Goal: Task Accomplishment & Management: Use online tool/utility

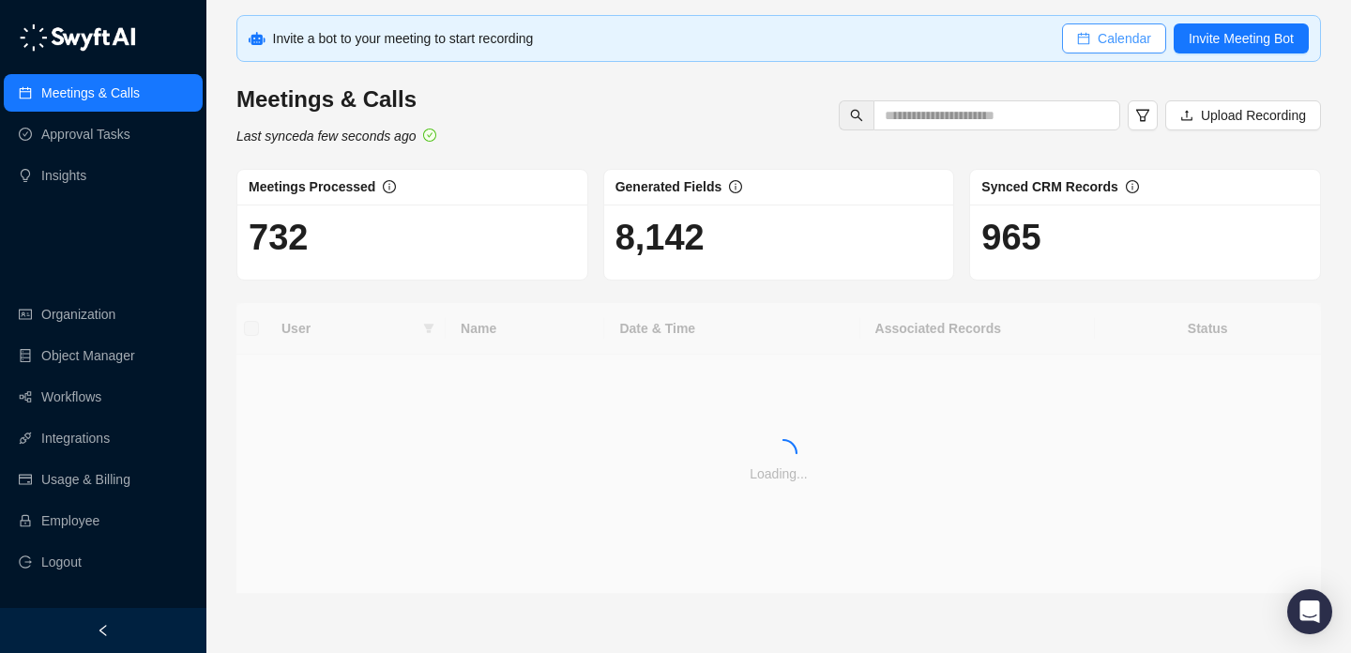
click at [1116, 38] on span "Calendar" at bounding box center [1124, 38] width 53 height 21
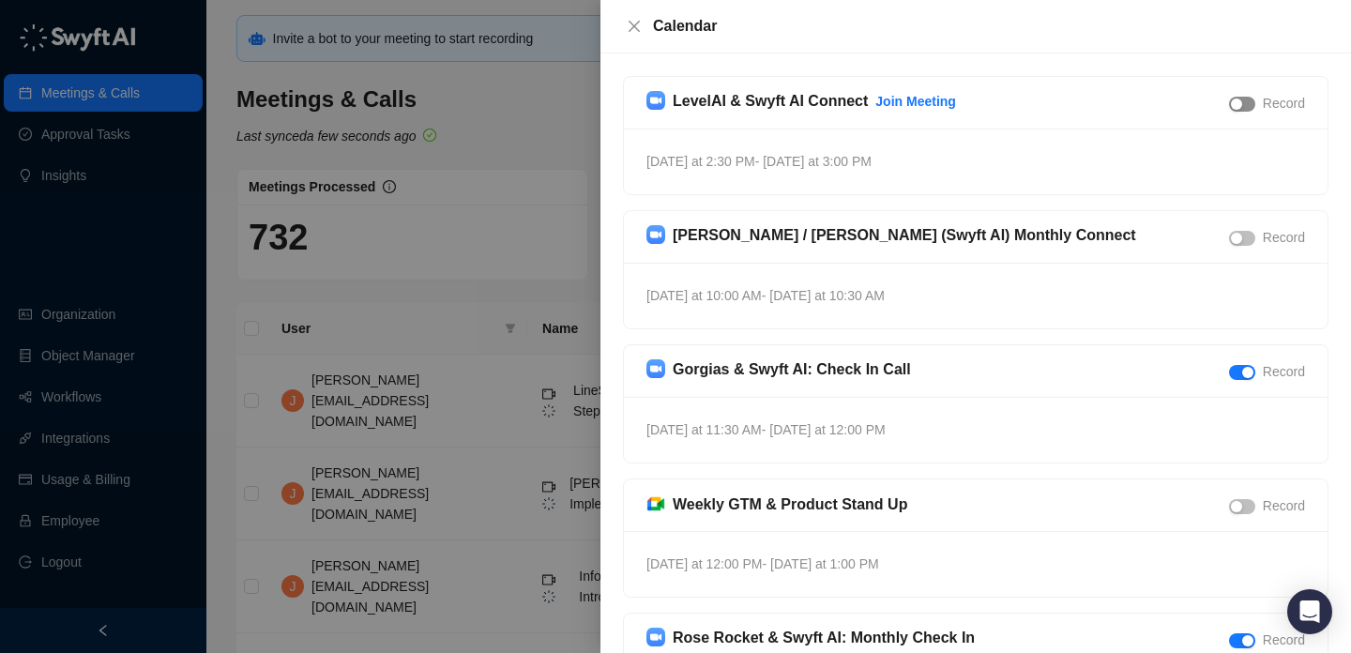
click at [1244, 104] on span "button" at bounding box center [1242, 104] width 26 height 15
click at [638, 25] on span "Recording scheduled" at bounding box center [687, 33] width 124 height 21
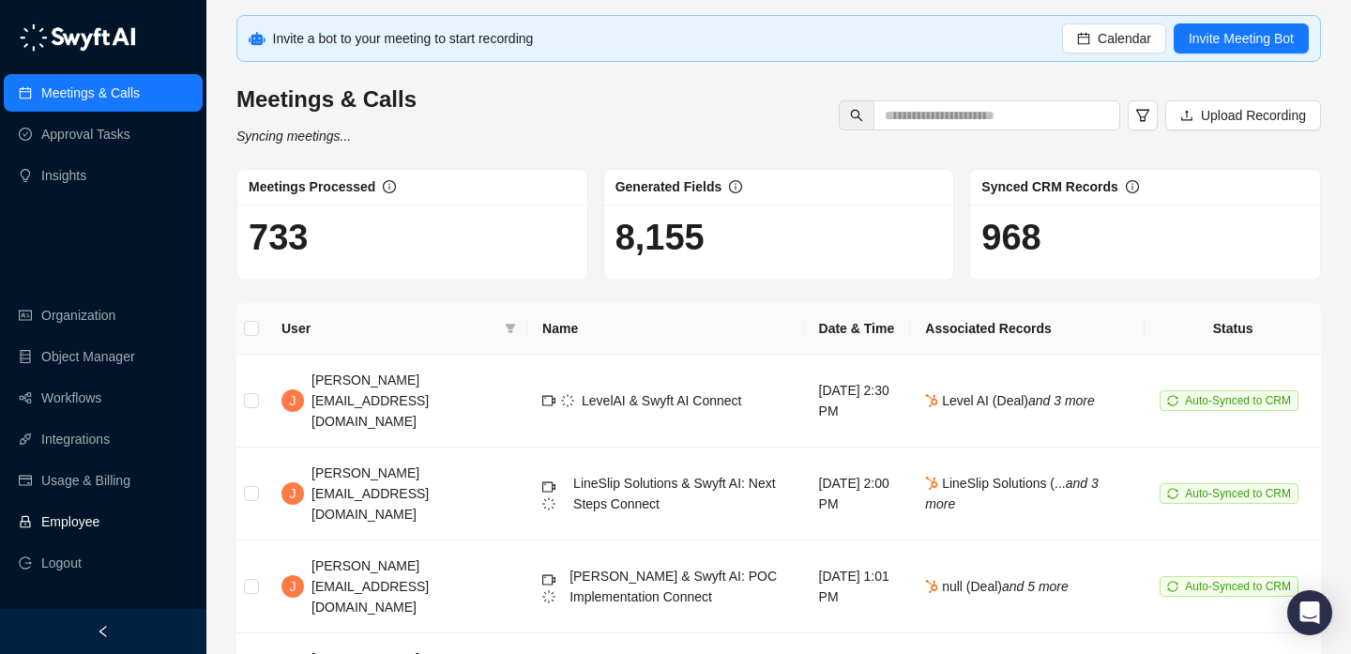
click at [99, 518] on link "Employee" at bounding box center [70, 522] width 58 height 38
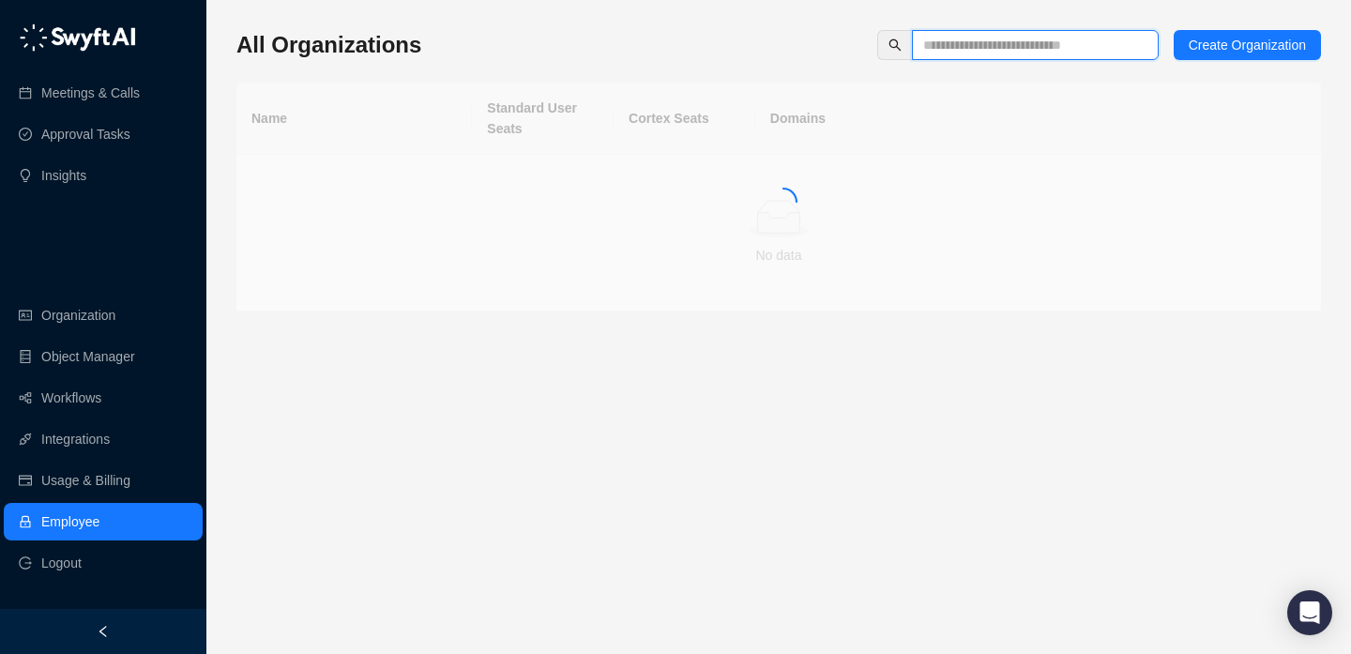
click at [951, 36] on input "text" at bounding box center [1027, 45] width 209 height 21
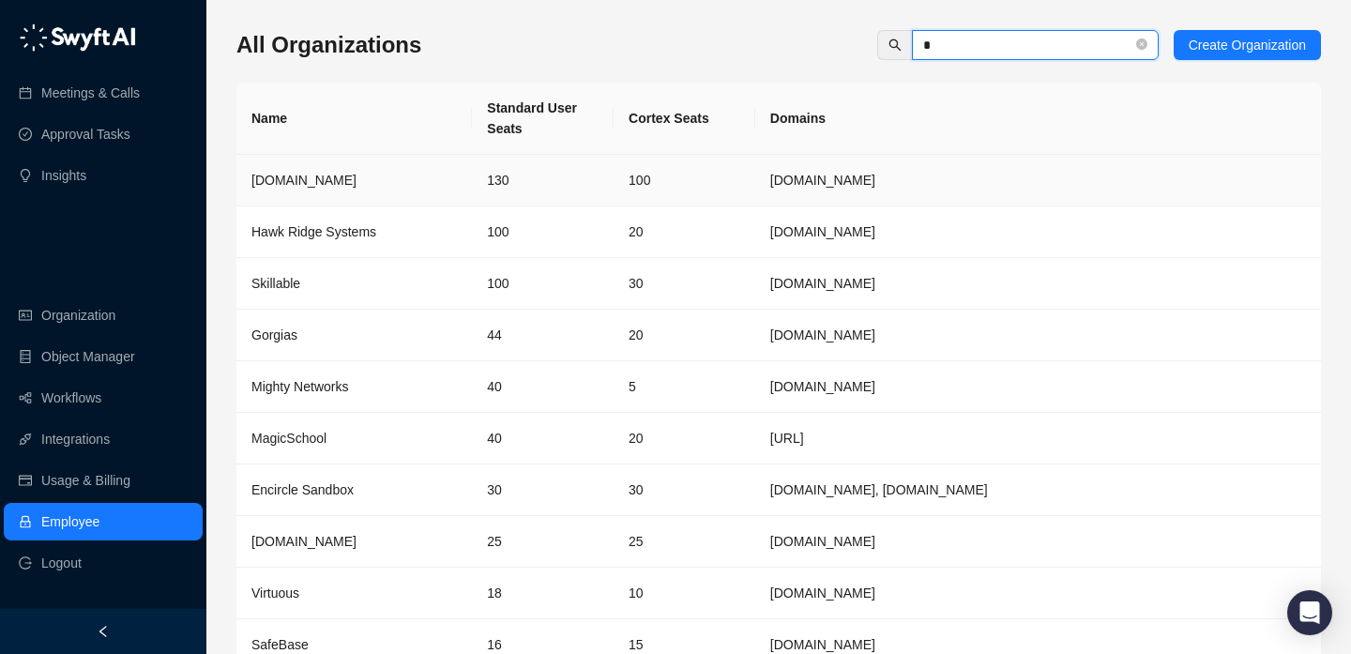
type input "*"
click at [483, 179] on td "130" at bounding box center [543, 181] width 142 height 52
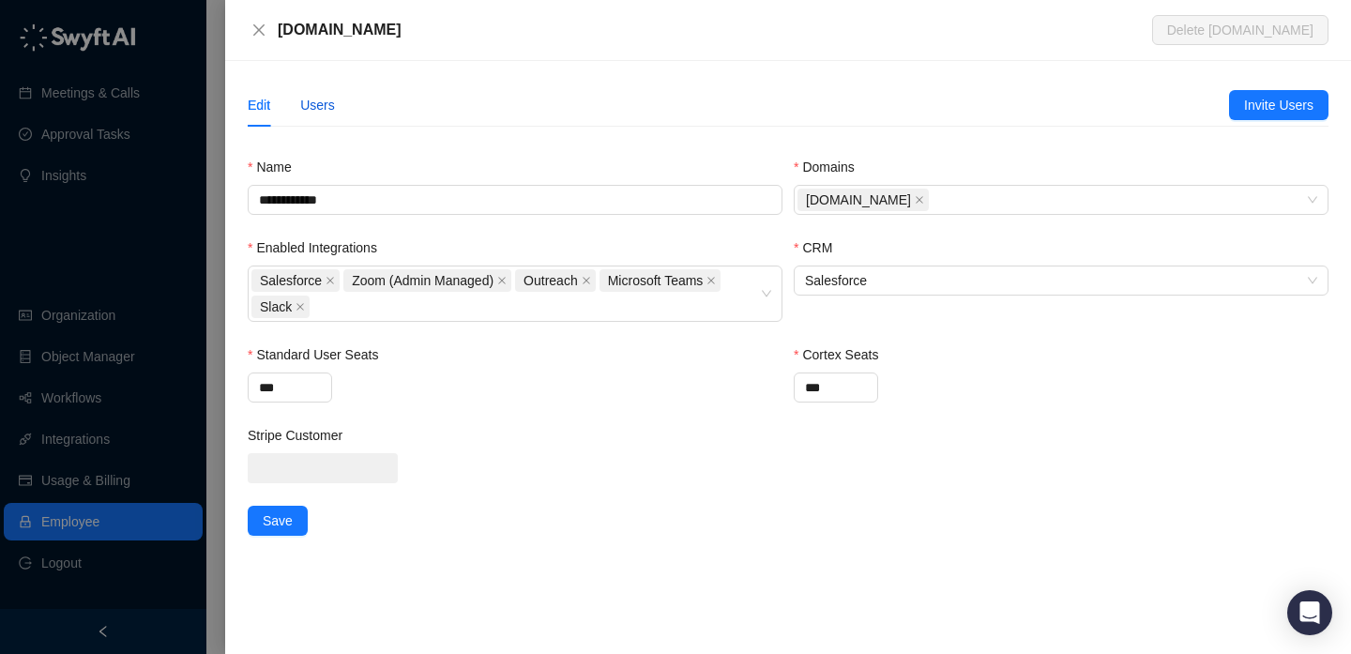
click at [316, 112] on div "Users" at bounding box center [317, 105] width 35 height 21
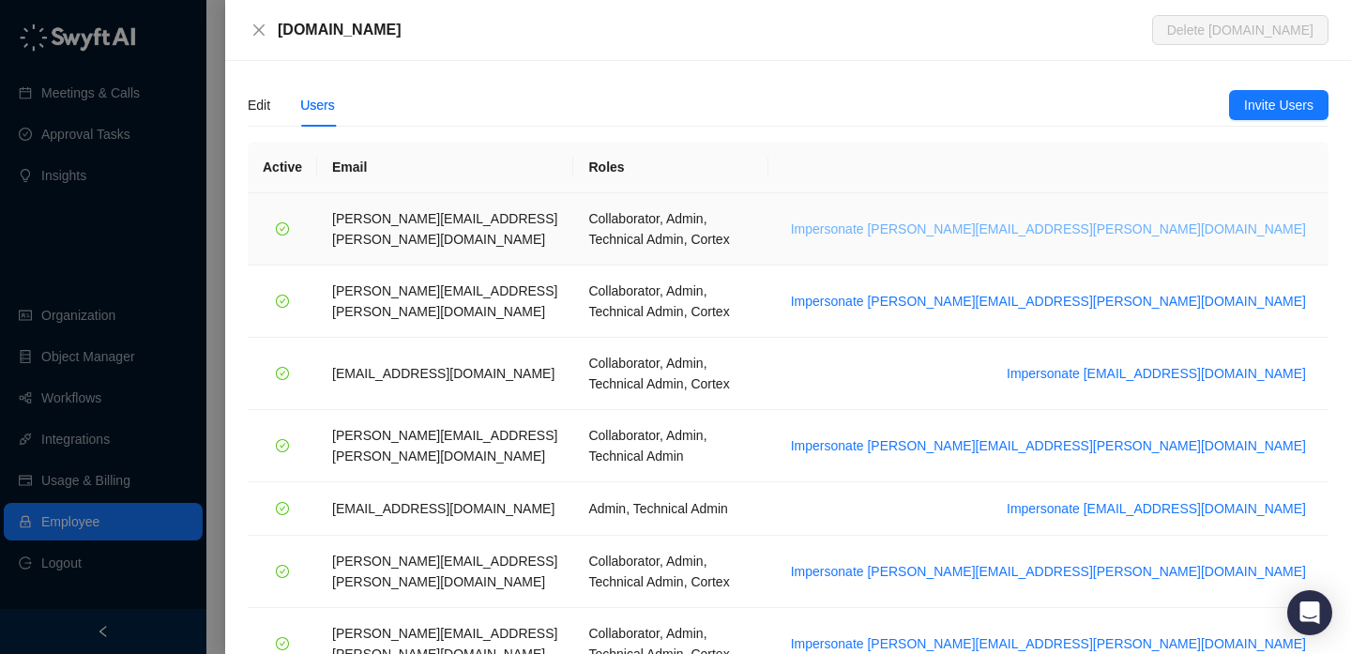
click at [1131, 219] on span "Impersonate alice.ketch@synthesia.io" at bounding box center [1048, 229] width 515 height 21
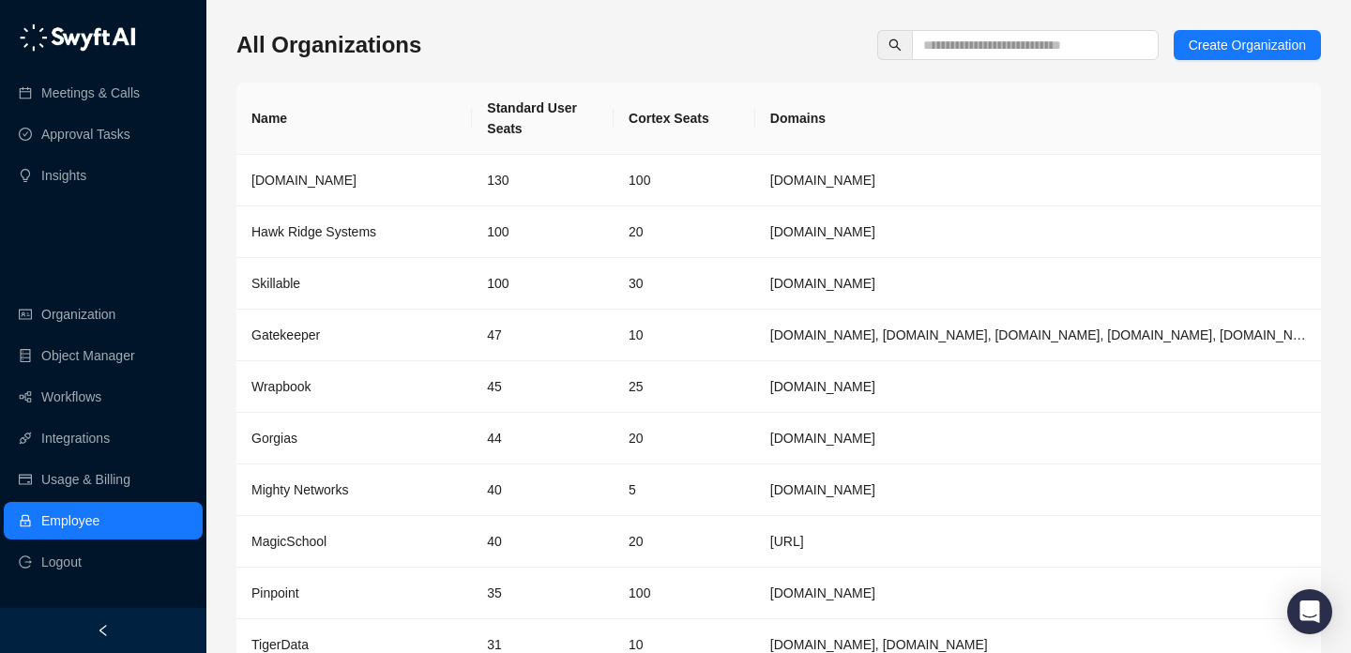
click at [872, 119] on th "Domains" at bounding box center [1038, 119] width 566 height 72
click at [779, 40] on div "All Organizations Create Organization" at bounding box center [778, 45] width 1085 height 30
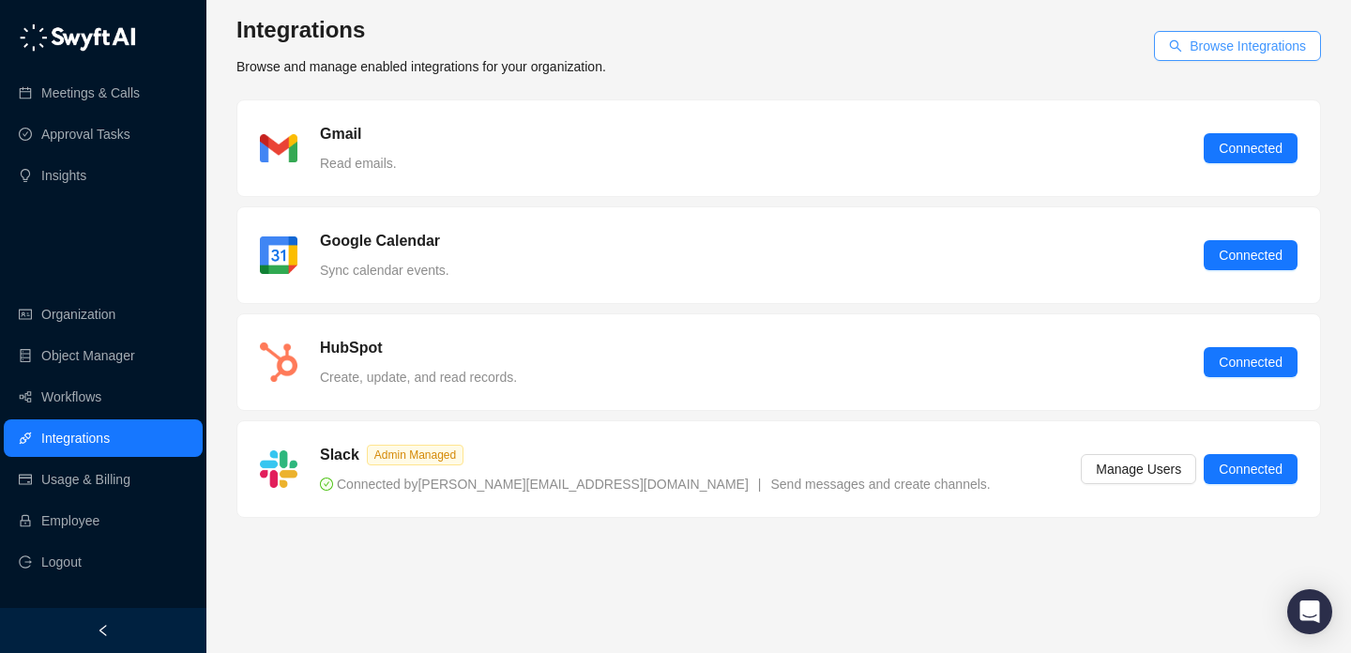
click at [1204, 49] on span "Browse Integrations" at bounding box center [1248, 46] width 116 height 21
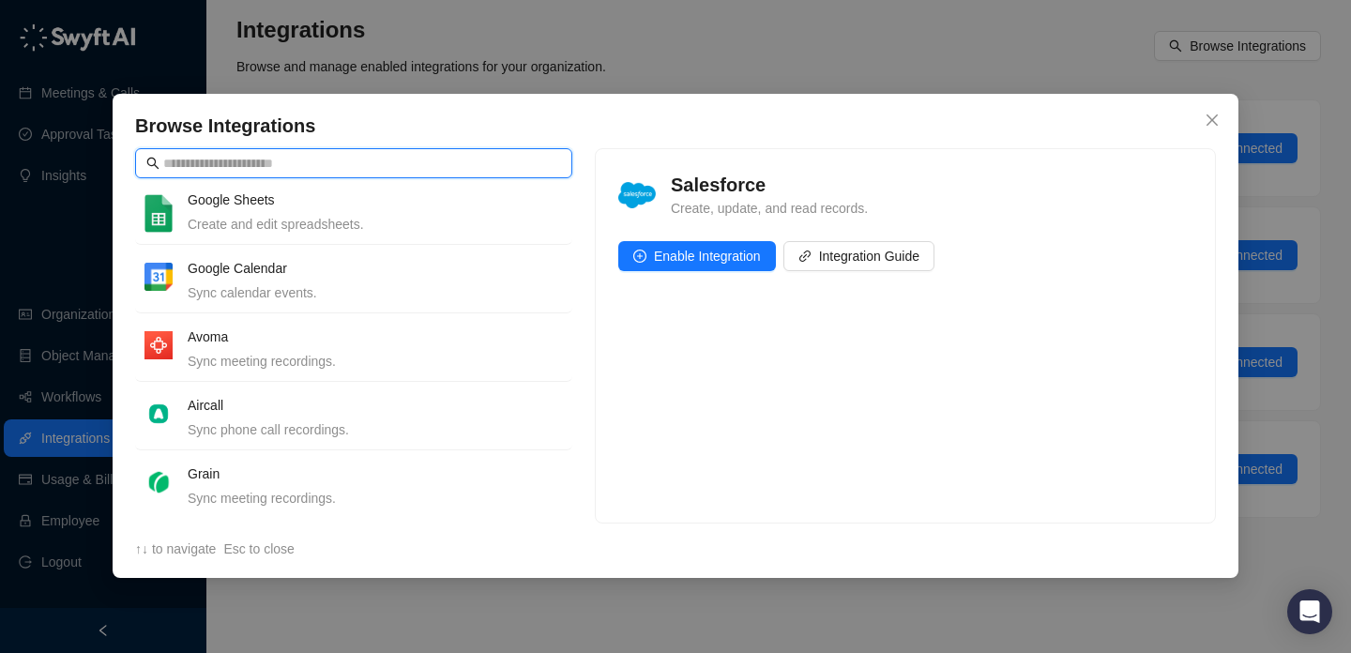
scroll to position [702, 0]
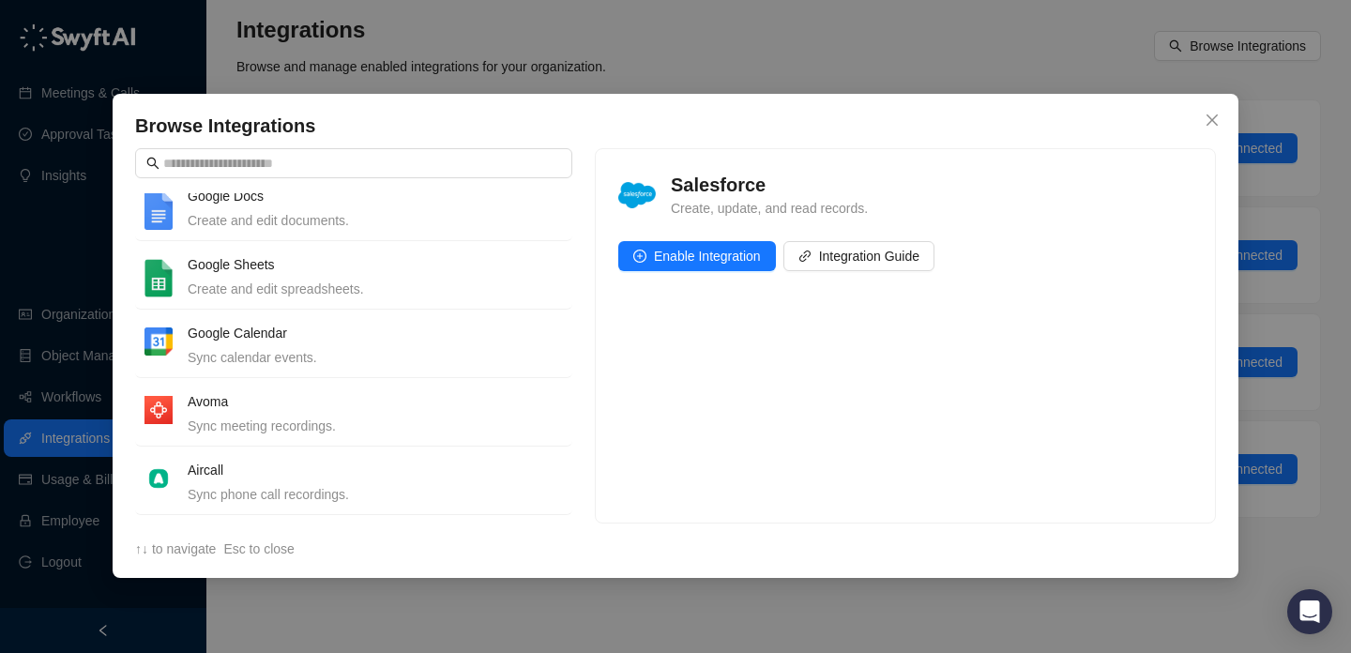
click at [440, 282] on div "Create and edit spreadsheets." at bounding box center [375, 289] width 375 height 21
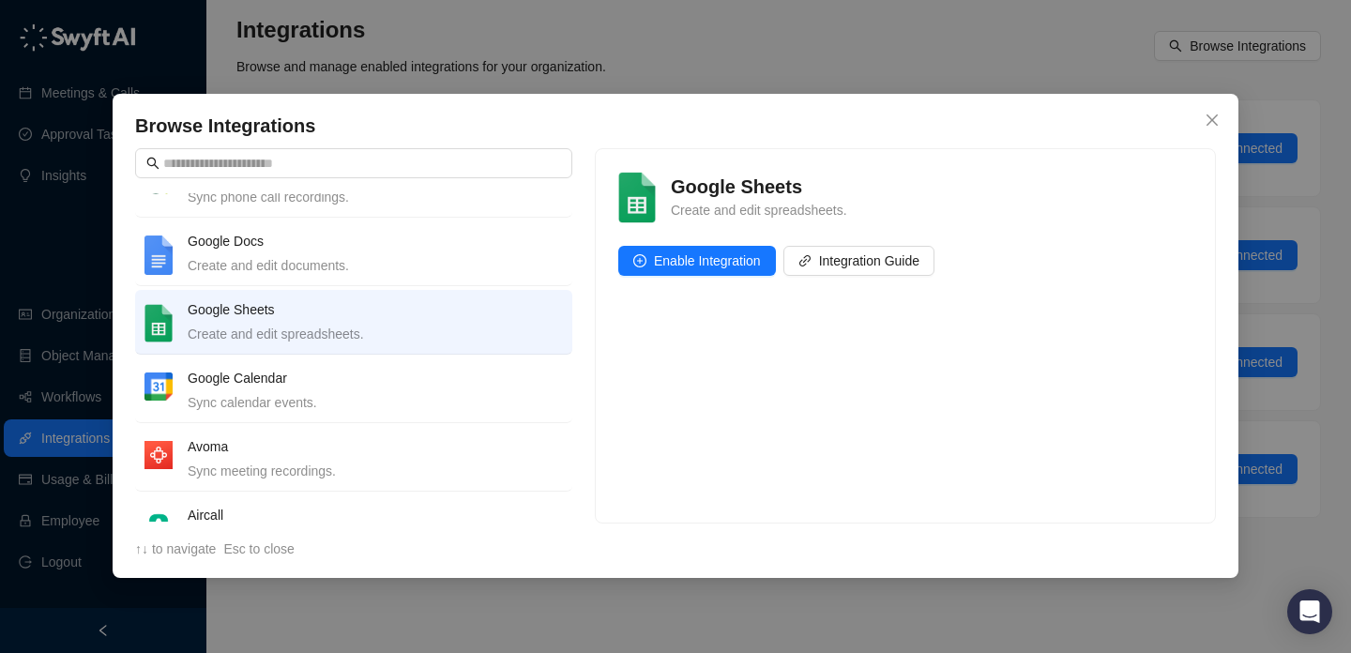
scroll to position [627, 0]
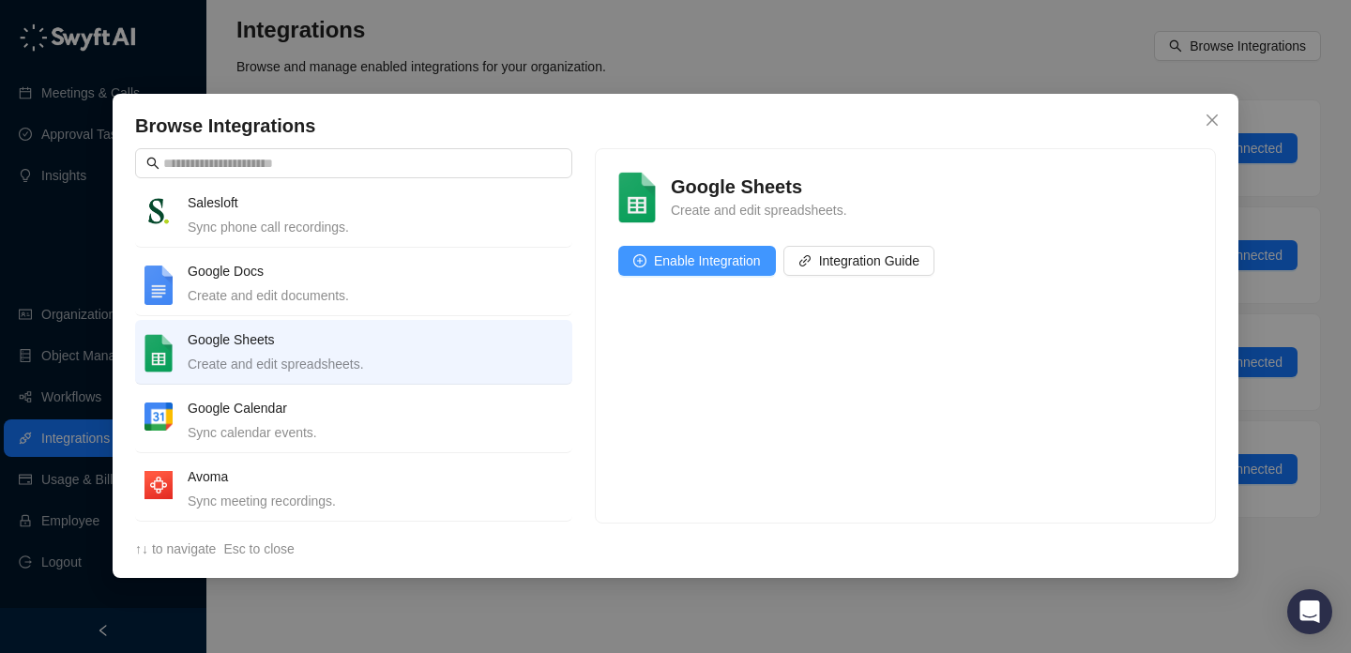
click at [691, 264] on span "Enable Integration" at bounding box center [707, 261] width 107 height 21
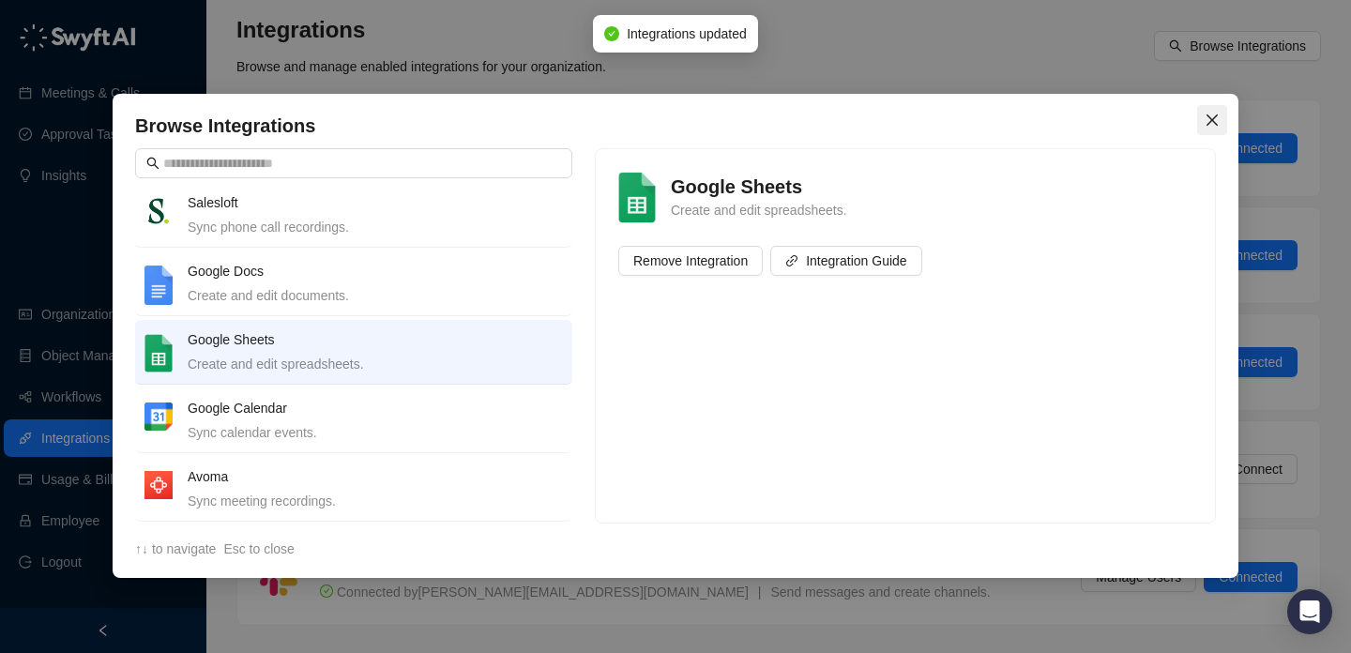
click at [1207, 121] on icon "close" at bounding box center [1212, 120] width 15 height 15
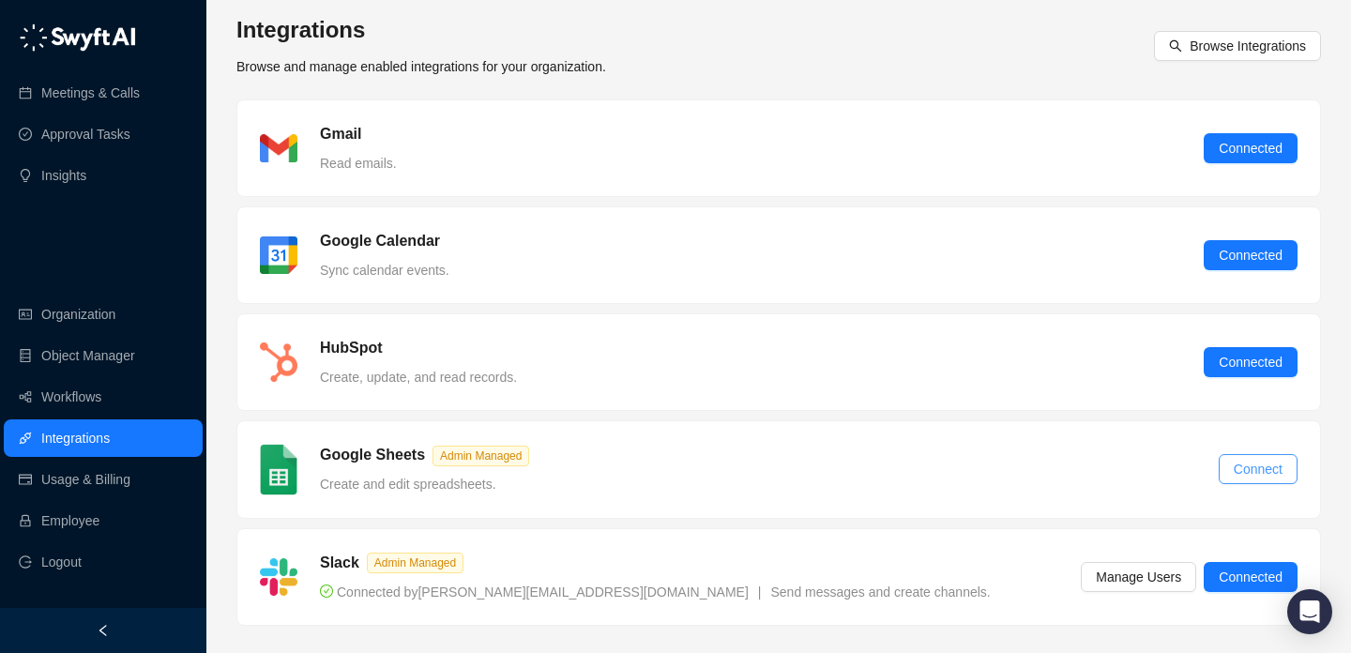
click at [1242, 466] on span "Connect" at bounding box center [1258, 469] width 49 height 21
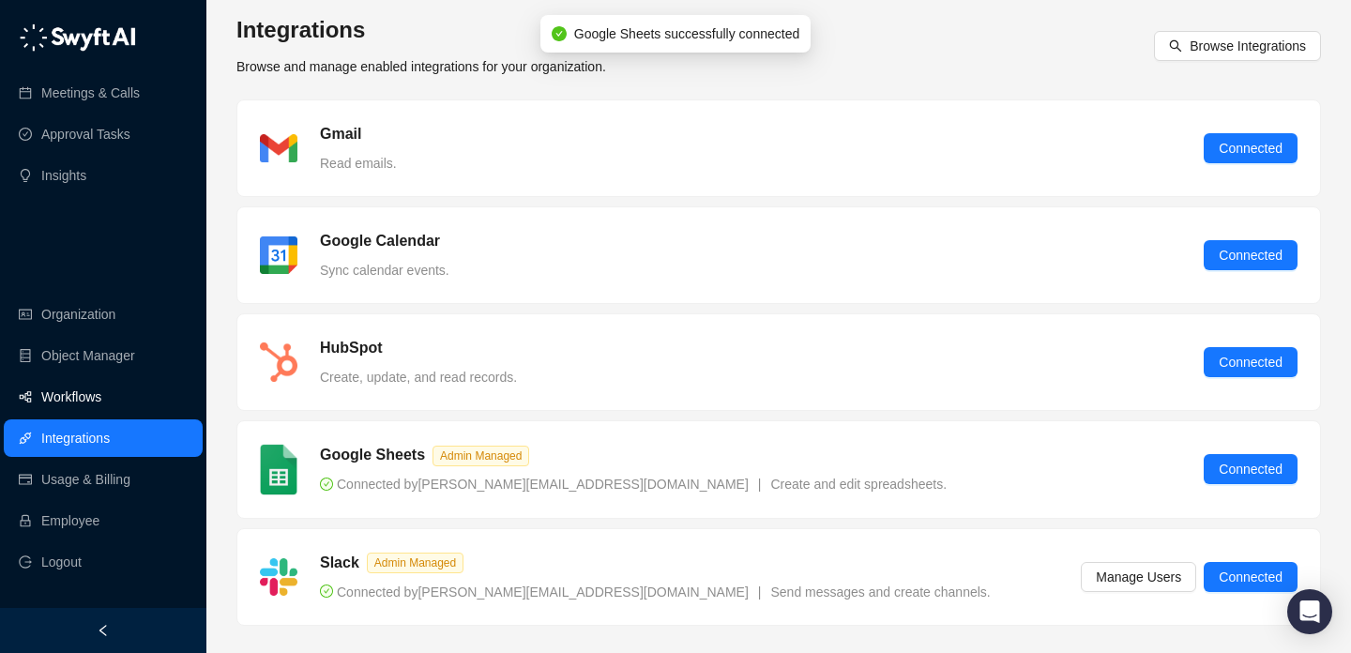
click at [43, 395] on link "Workflows" at bounding box center [71, 397] width 60 height 38
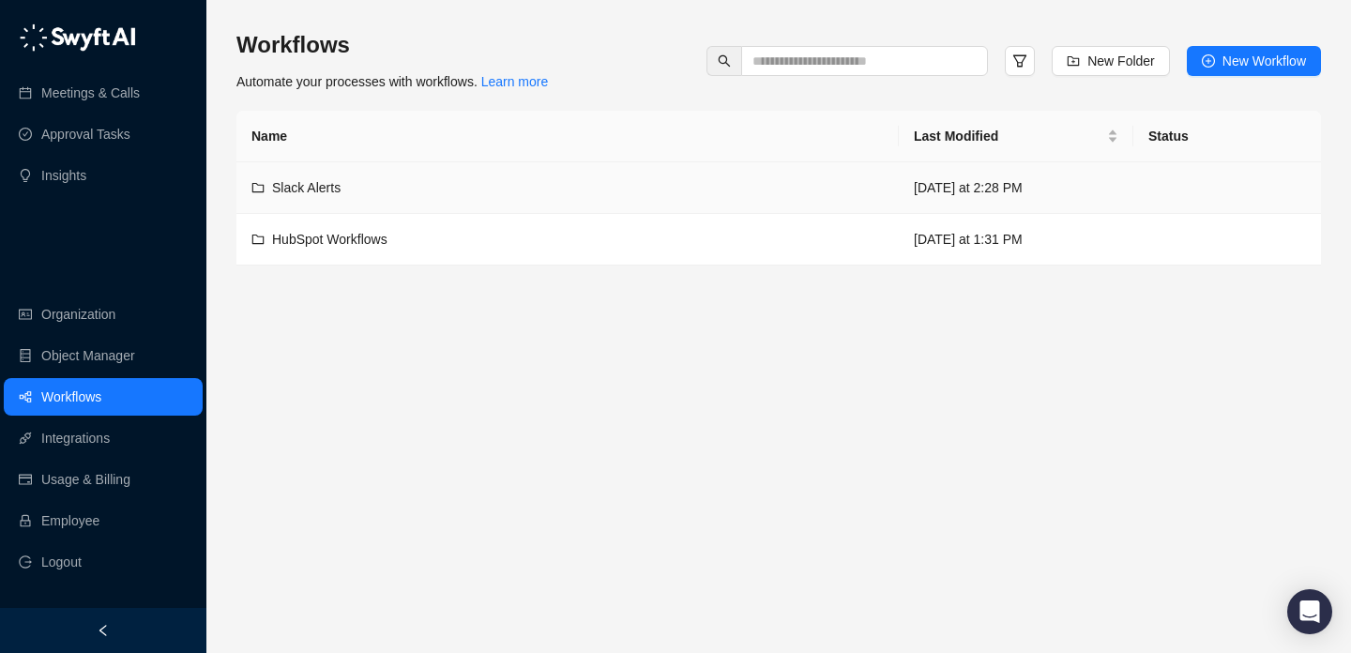
click at [560, 168] on td "Slack Alerts" at bounding box center [567, 188] width 663 height 52
click at [748, 248] on div "HubSpot Workflows" at bounding box center [567, 239] width 632 height 21
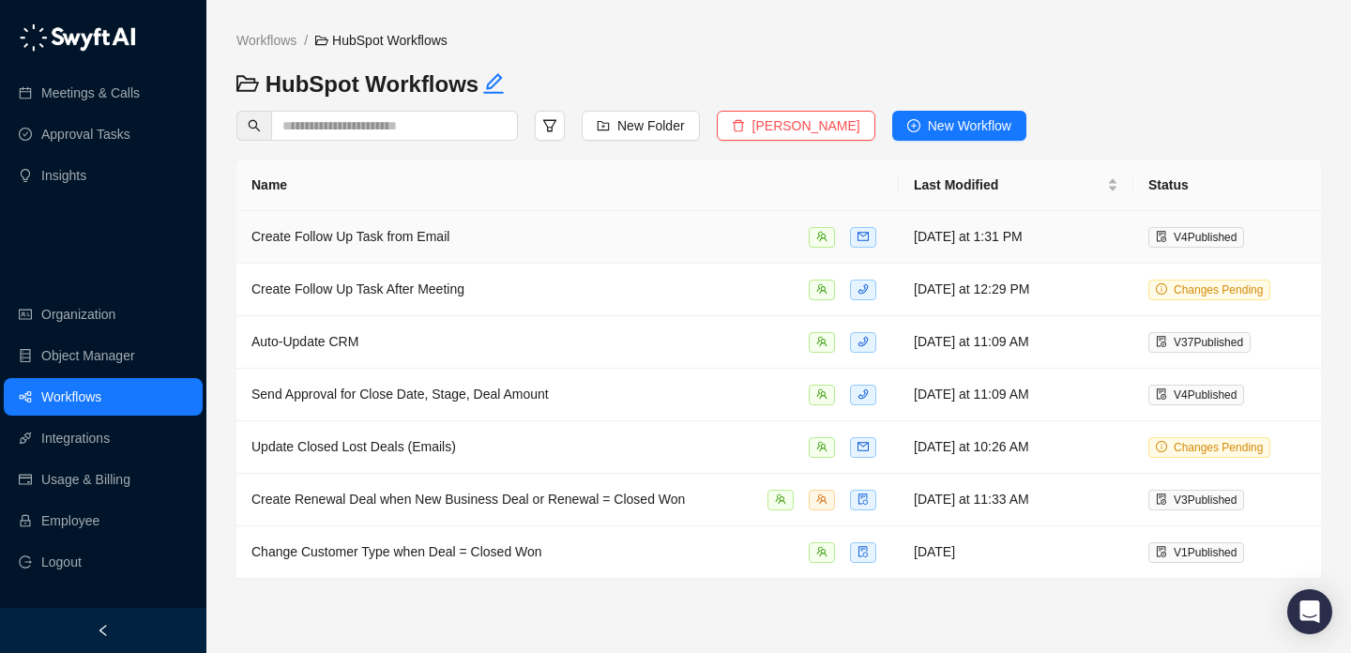
click at [732, 246] on div "Create Follow Up Task from Email" at bounding box center [567, 237] width 632 height 22
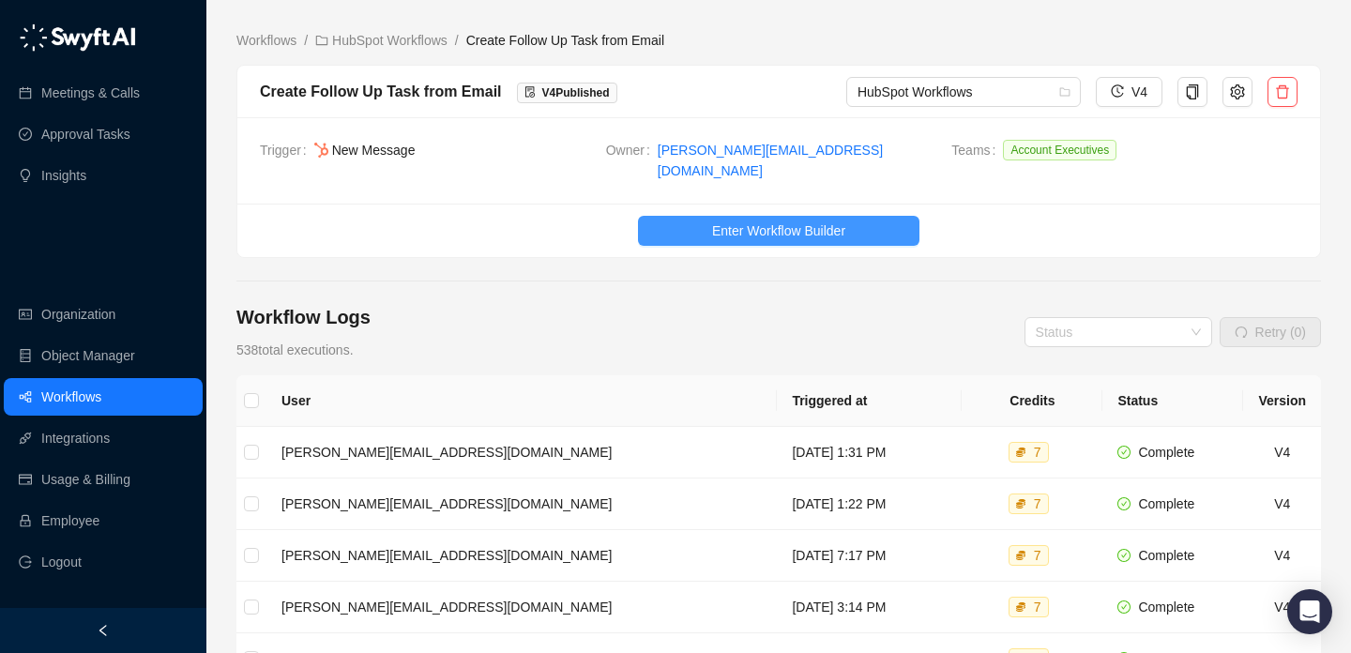
click at [748, 230] on button "Enter Workflow Builder" at bounding box center [779, 231] width 282 height 30
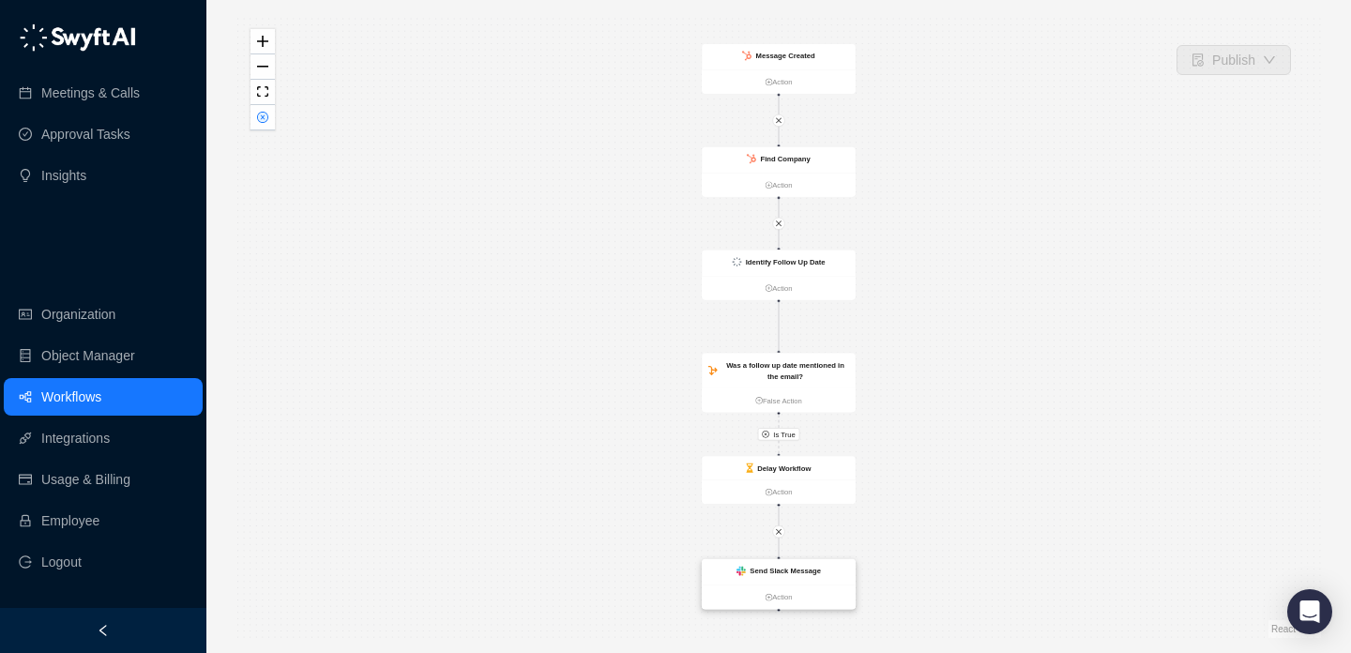
click at [784, 590] on ul "Action" at bounding box center [779, 597] width 154 height 24
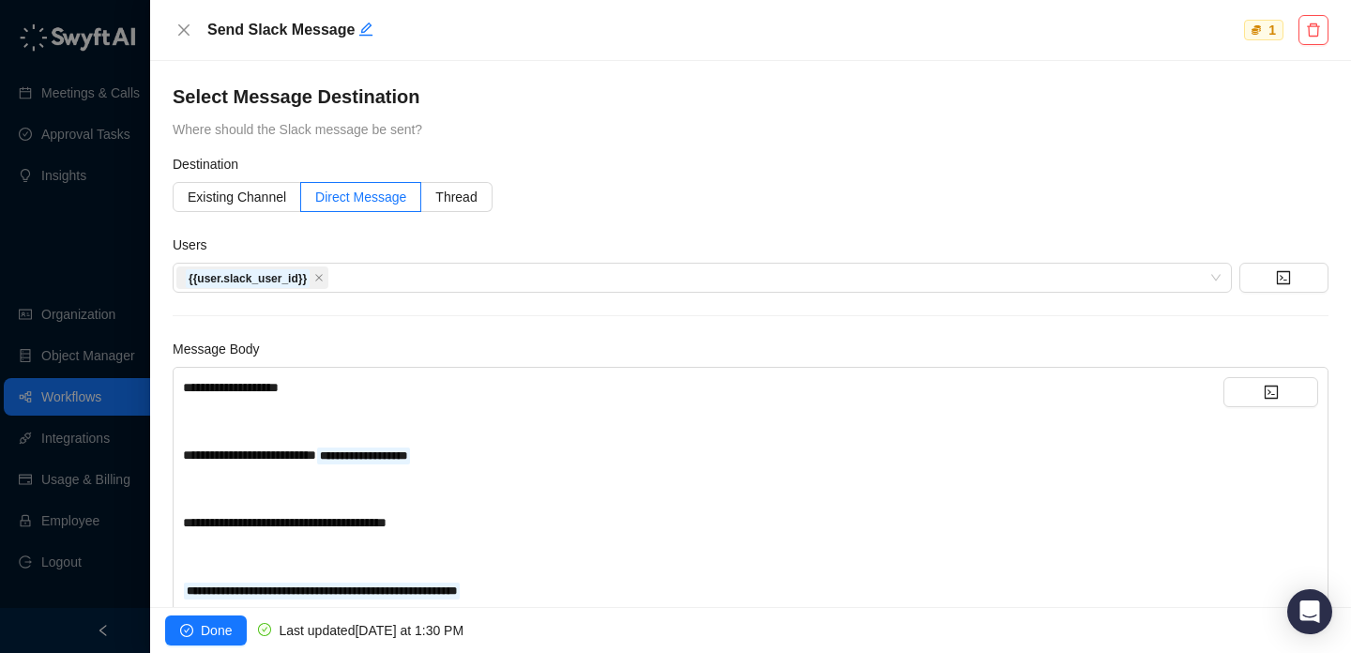
click at [81, 232] on div at bounding box center [675, 326] width 1351 height 653
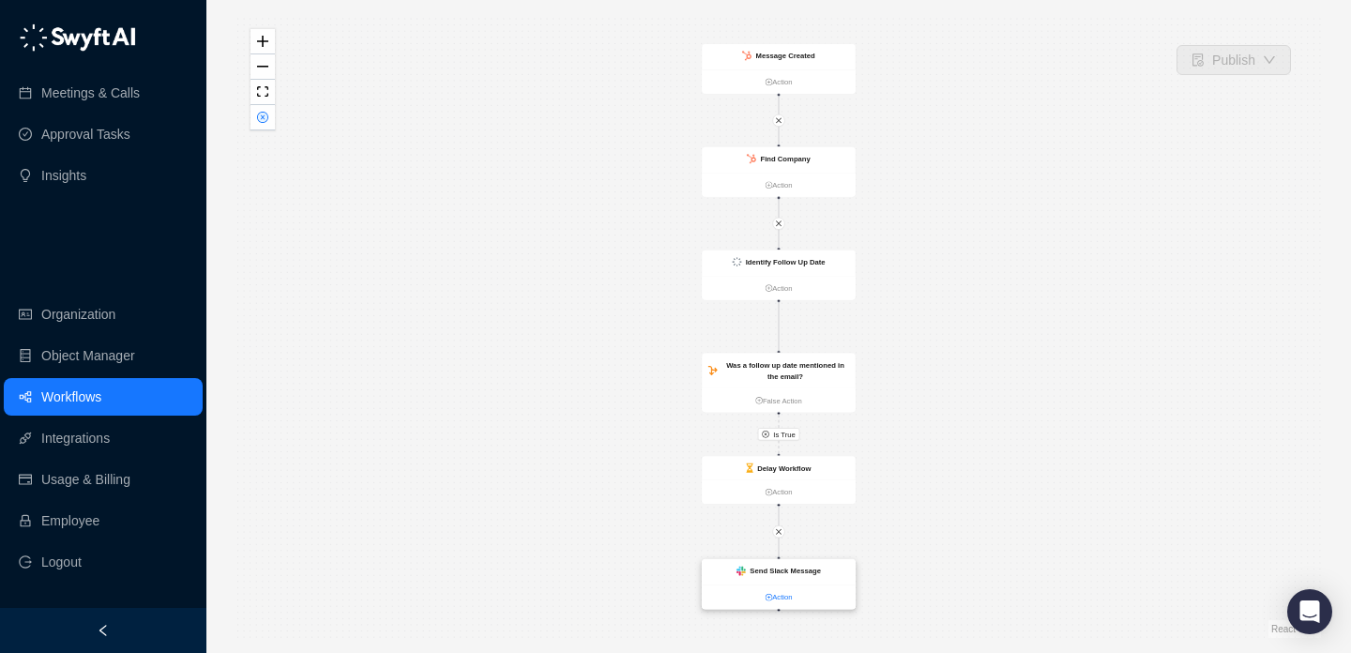
click at [778, 595] on link "Action" at bounding box center [779, 597] width 154 height 11
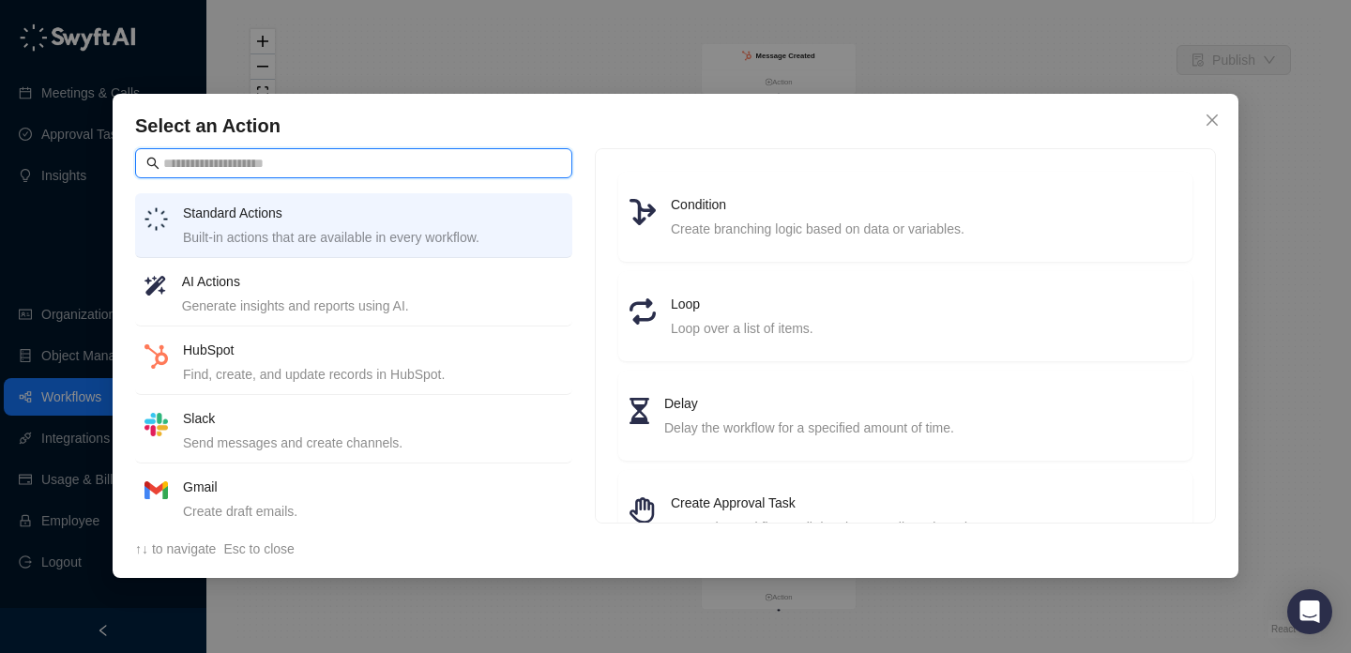
scroll to position [82, 0]
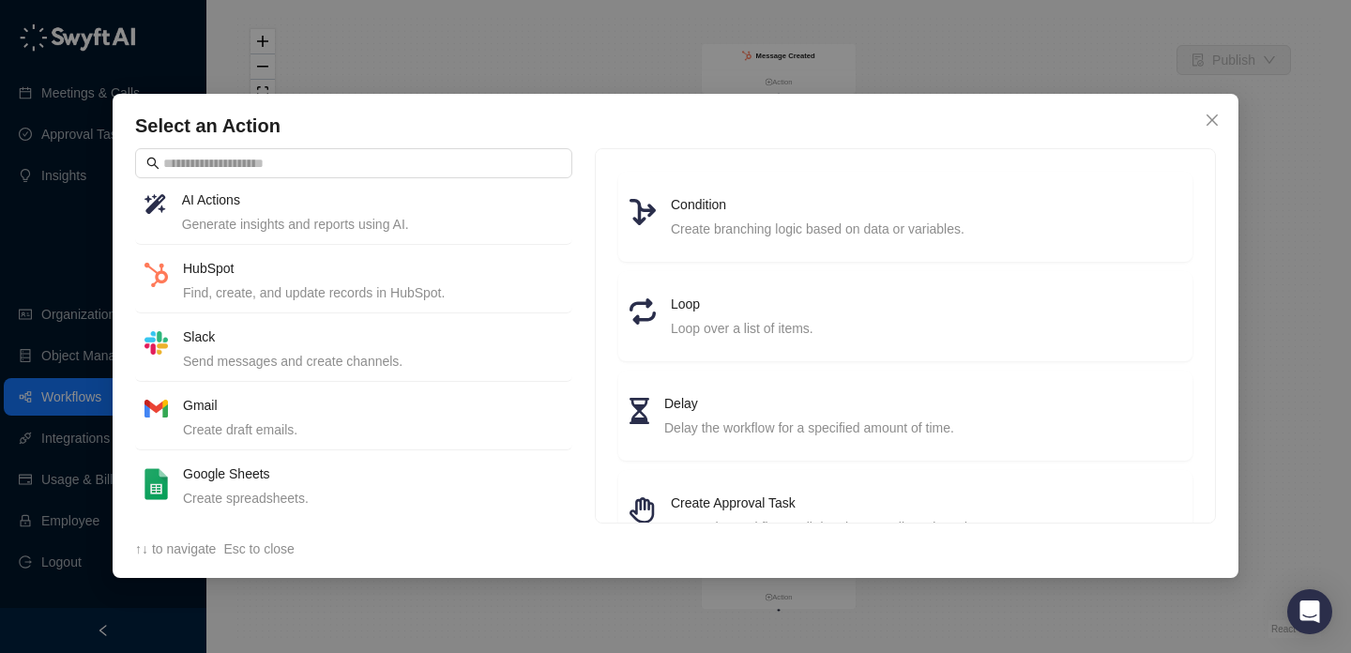
click at [369, 482] on h4 "Google Sheets" at bounding box center [373, 474] width 380 height 21
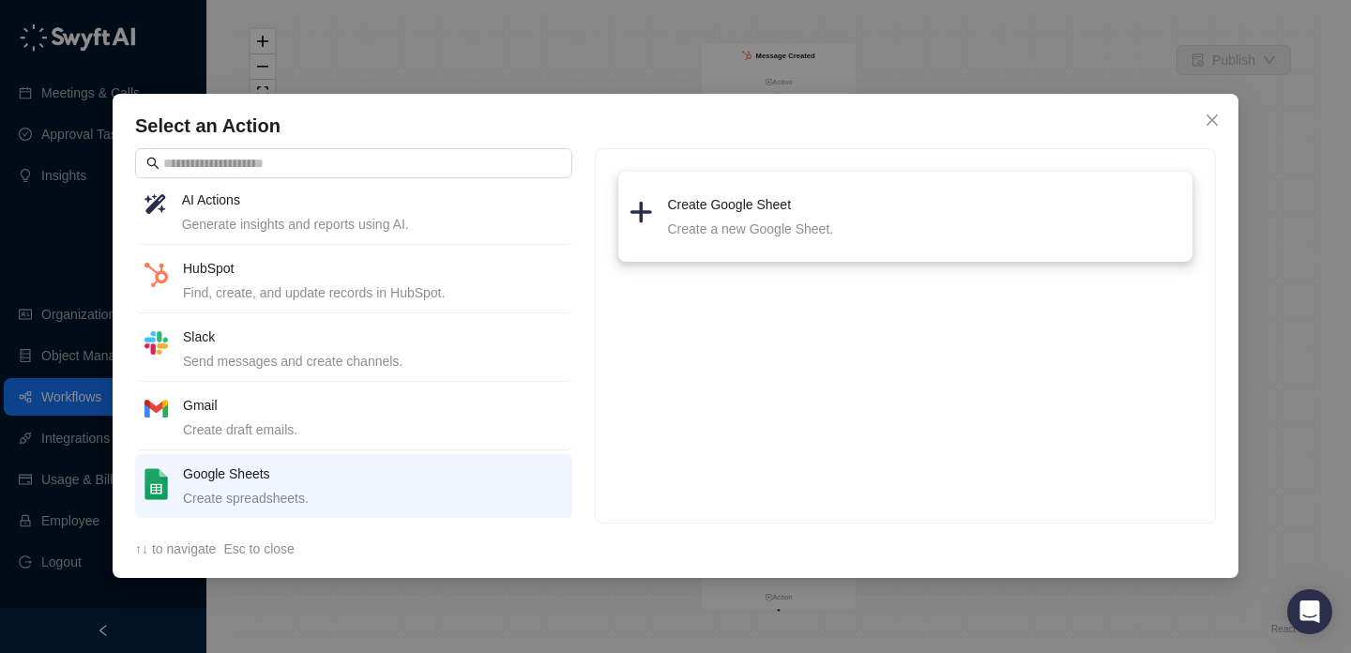
click at [817, 249] on li "Create Google Sheet Create a new Google Sheet." at bounding box center [906, 217] width 552 height 68
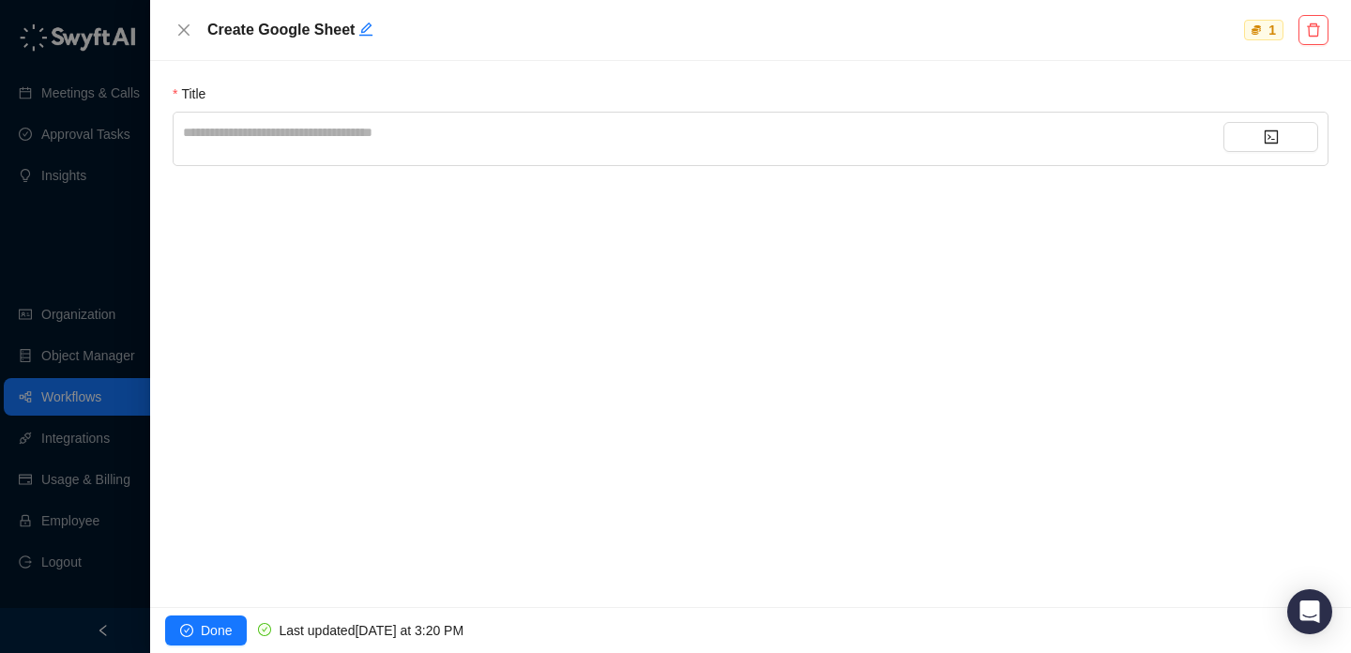
click at [437, 130] on div "**********" at bounding box center [703, 132] width 1041 height 21
click at [186, 24] on icon "close" at bounding box center [183, 30] width 15 height 15
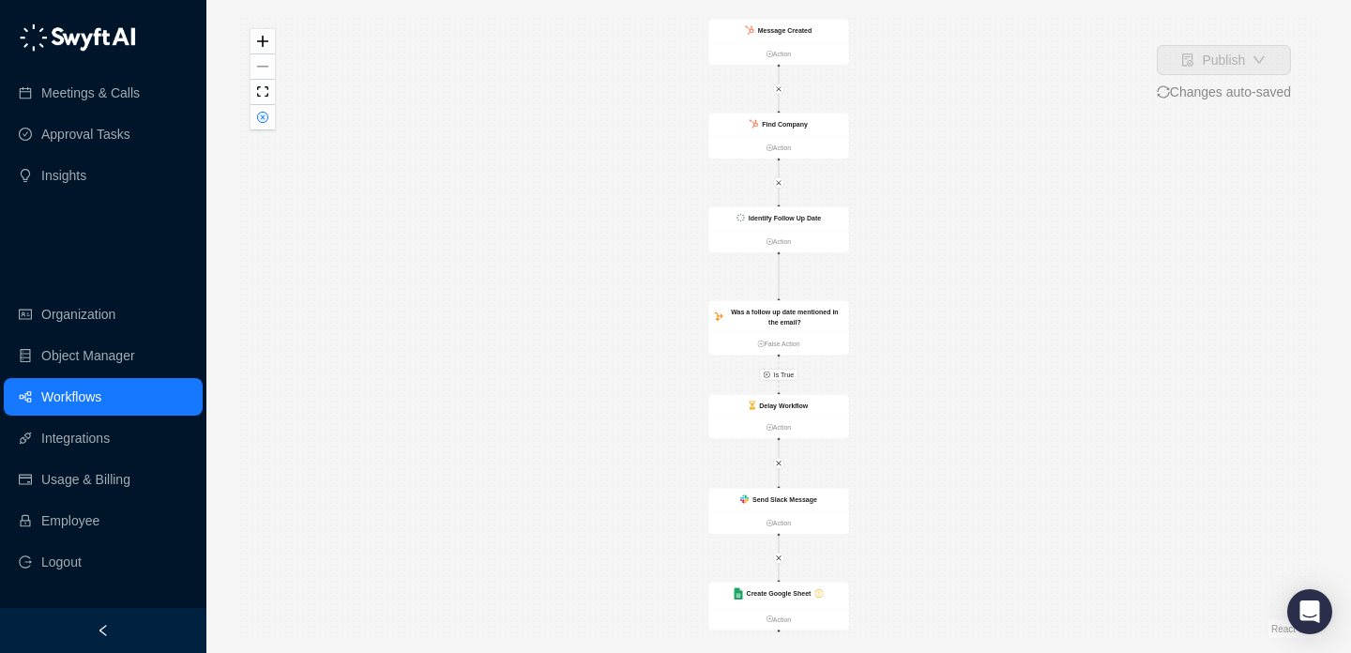
drag, startPoint x: 558, startPoint y: 317, endPoint x: 521, endPoint y: 252, distance: 74.8
click at [521, 252] on div "Is True Message Created Action Identify Follow Up Date Action Was a follow up d…" at bounding box center [778, 326] width 1085 height 623
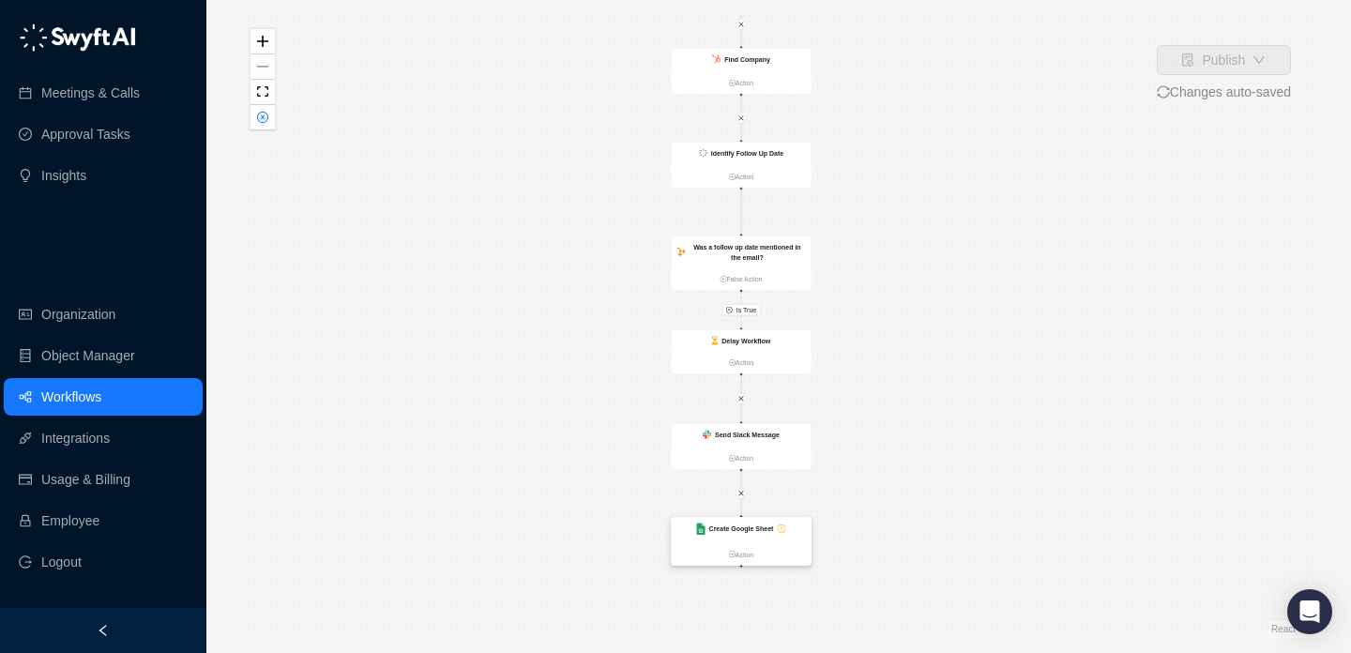
click at [755, 532] on strong "Create Google Sheet" at bounding box center [741, 530] width 65 height 8
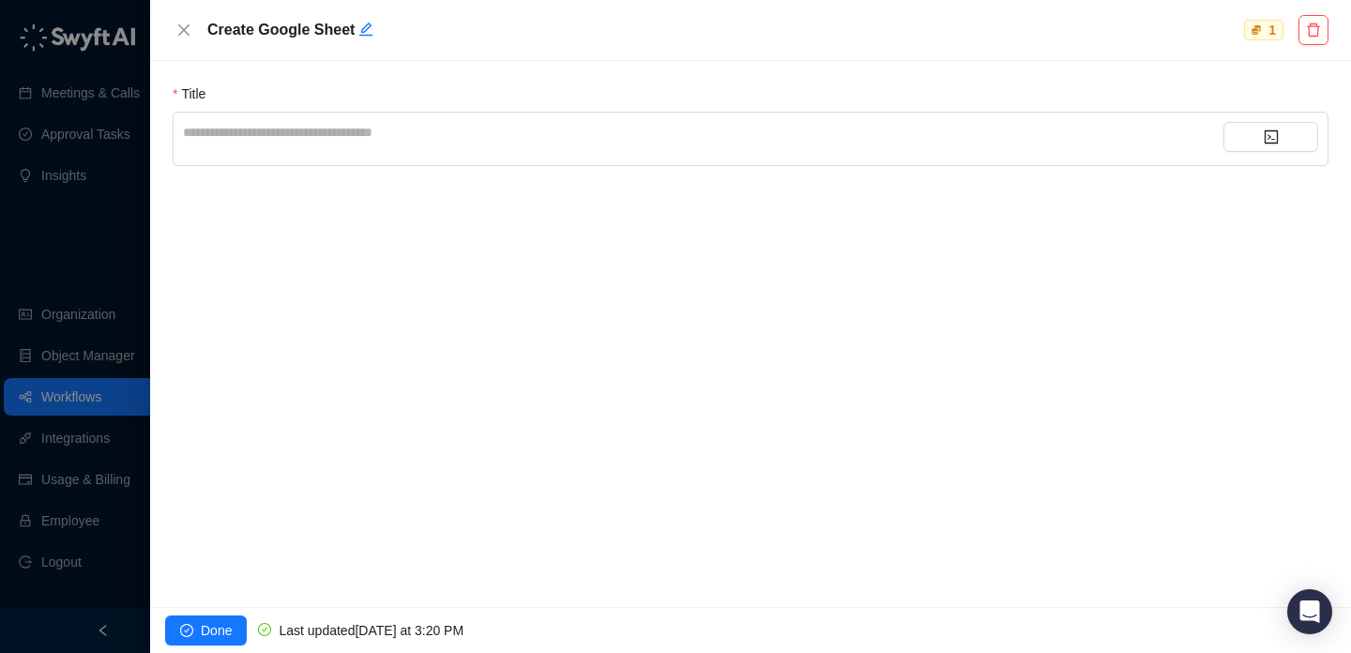
click at [423, 136] on div "**********" at bounding box center [703, 132] width 1041 height 21
click at [181, 28] on icon "close" at bounding box center [183, 29] width 11 height 11
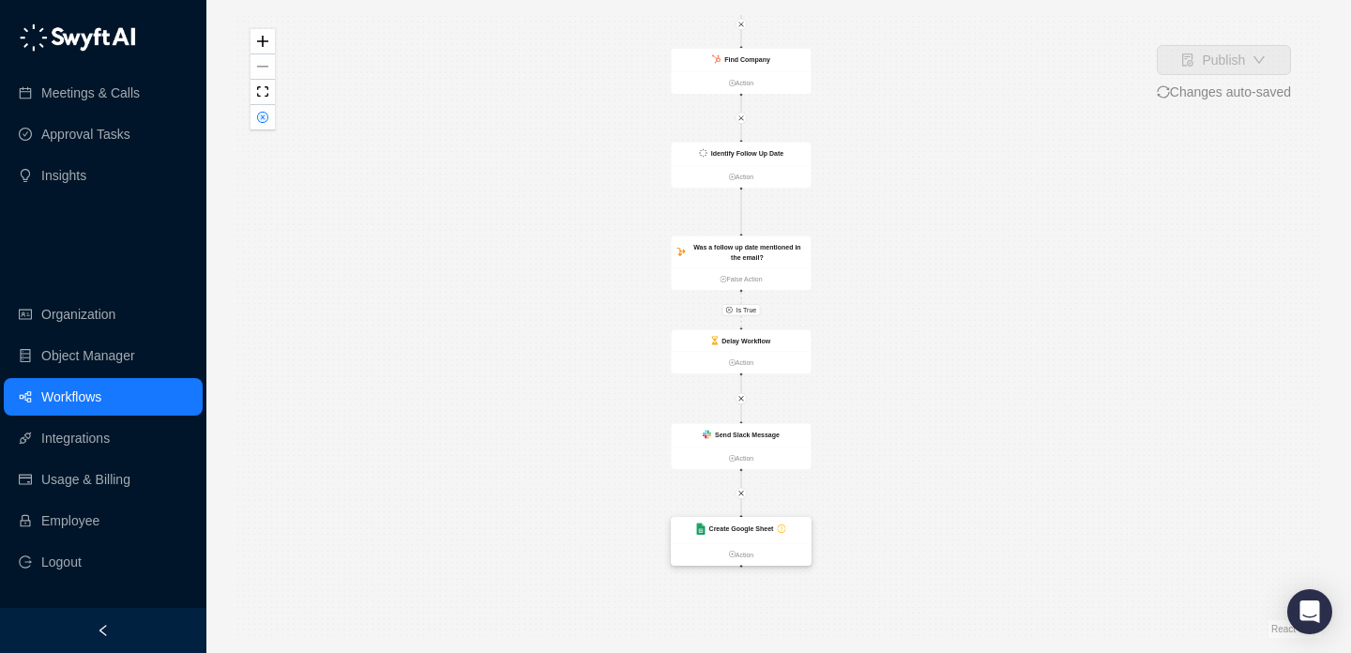
click at [776, 521] on div "Create Google Sheet" at bounding box center [742, 530] width 140 height 25
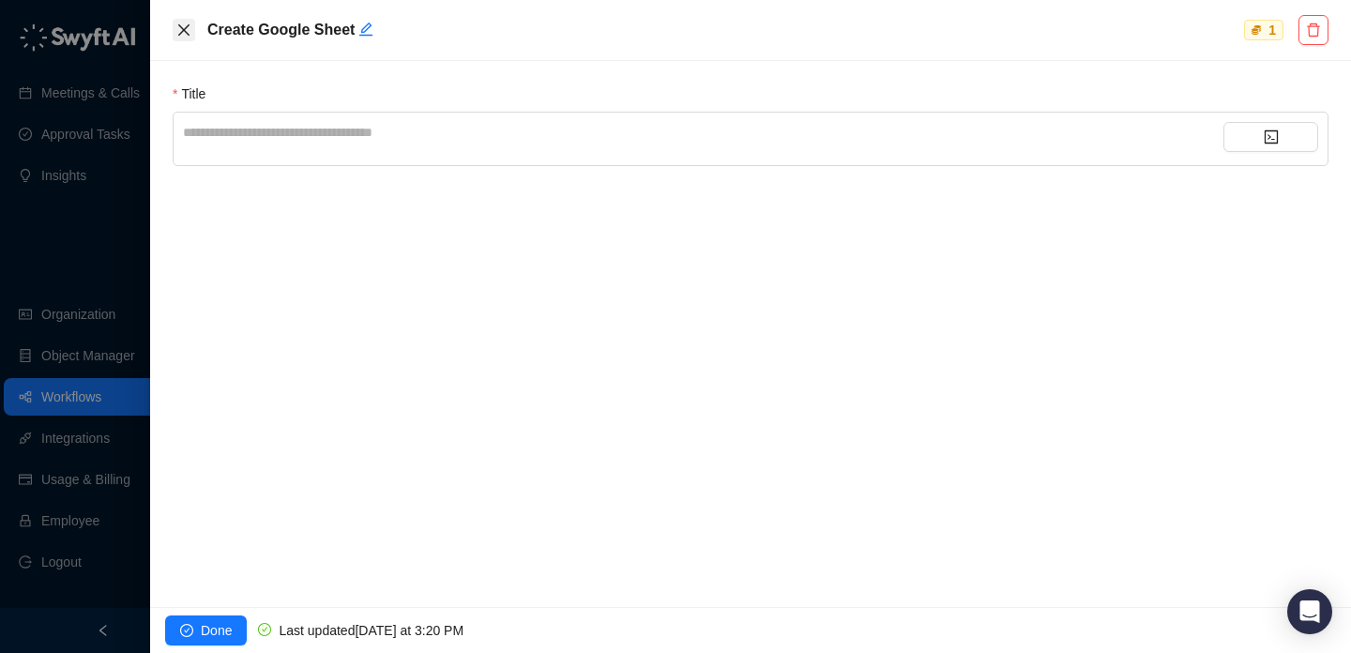
click at [182, 29] on icon "close" at bounding box center [183, 29] width 11 height 11
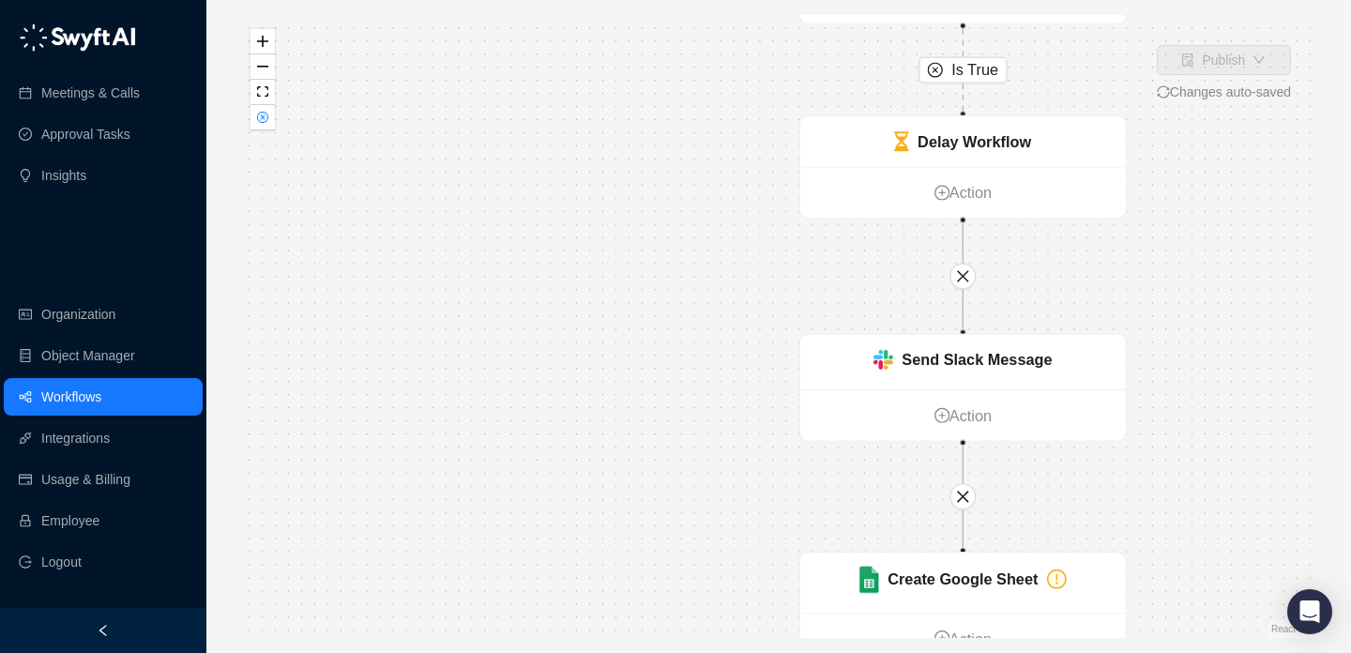
drag, startPoint x: 638, startPoint y: 532, endPoint x: 392, endPoint y: 223, distance: 394.7
click at [392, 224] on div "Is True Message Created Action Identify Follow Up Date Action Was a follow up d…" at bounding box center [778, 326] width 1085 height 623
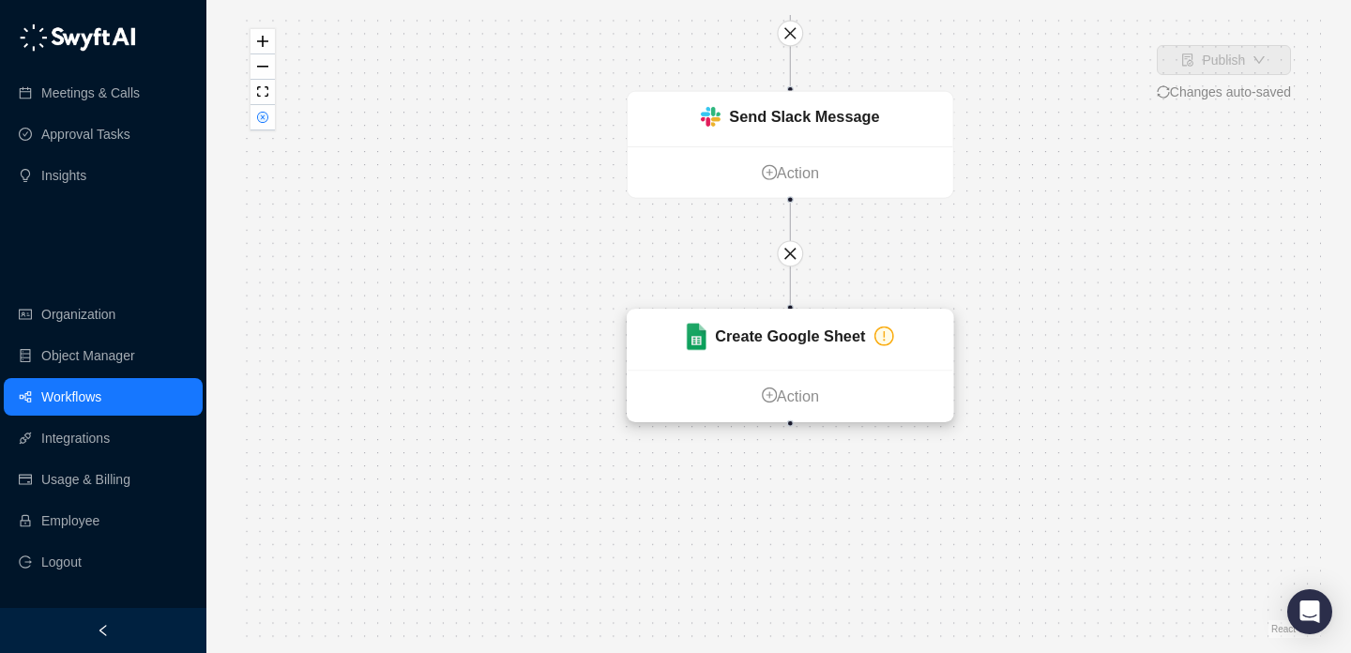
click at [792, 343] on strong "Create Google Sheet" at bounding box center [790, 337] width 150 height 18
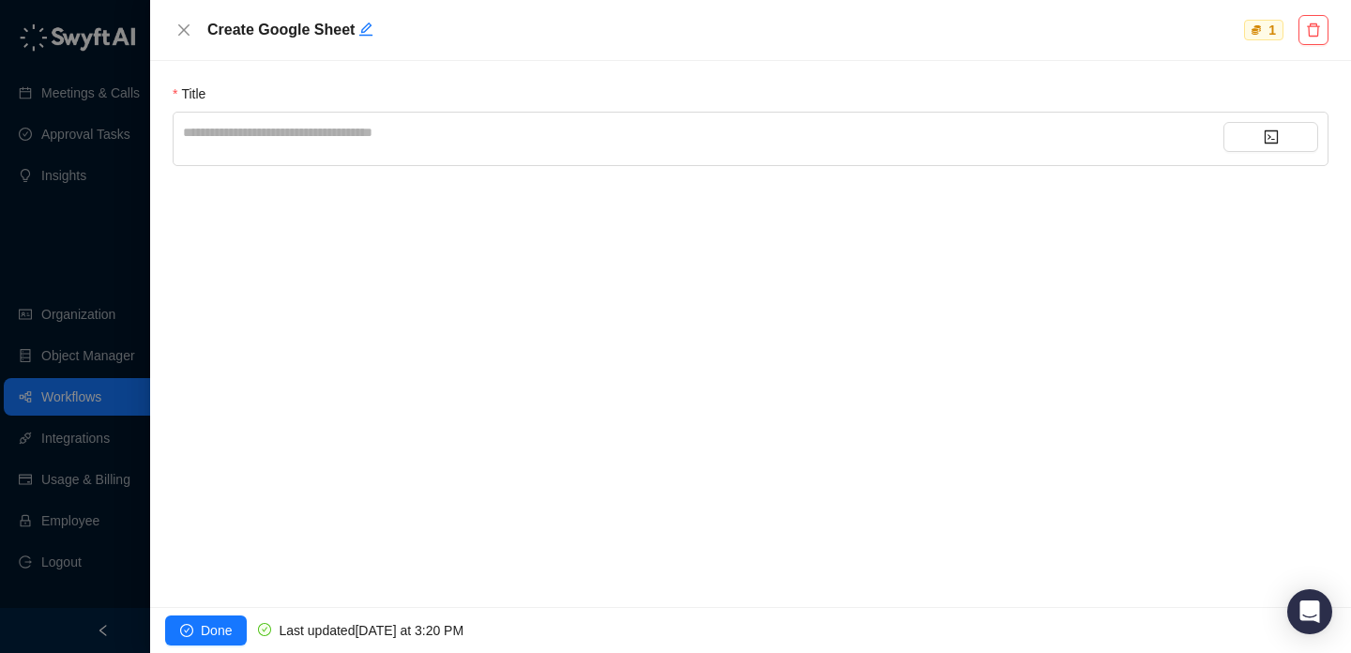
click at [387, 135] on div "**********" at bounding box center [703, 132] width 1041 height 21
click at [126, 268] on div at bounding box center [675, 326] width 1351 height 653
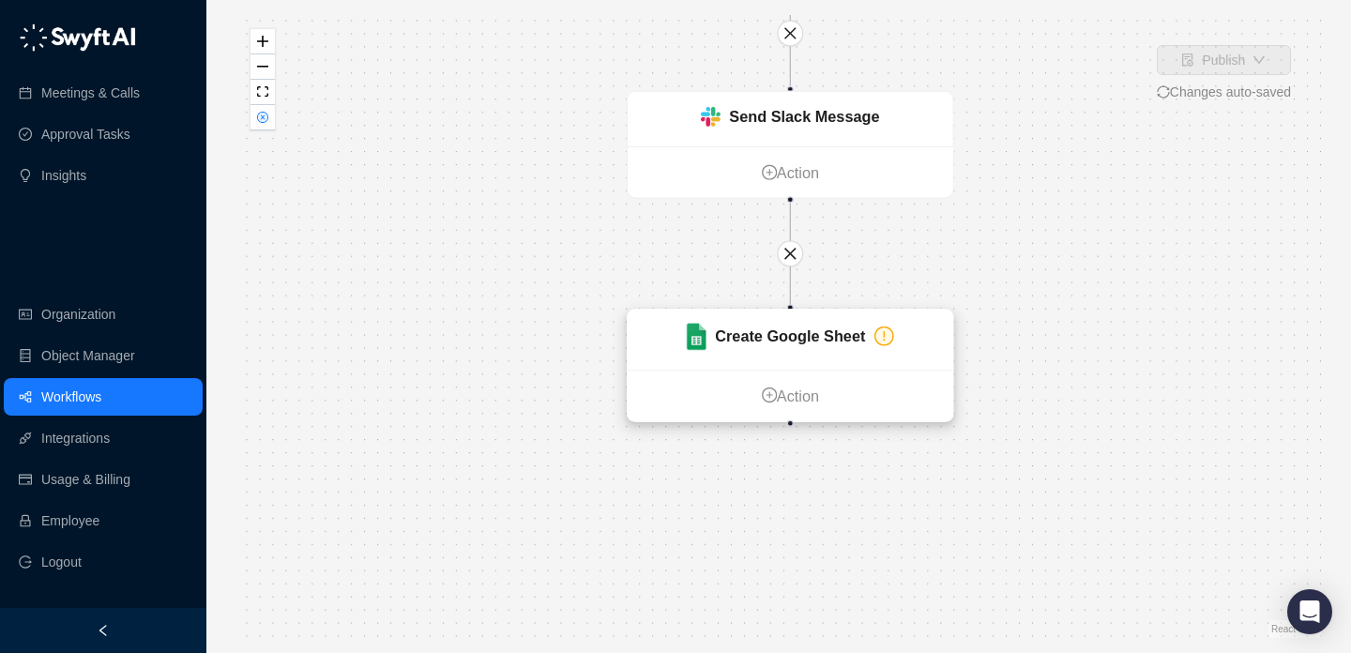
click at [877, 331] on icon "exclamation-circle" at bounding box center [885, 337] width 20 height 20
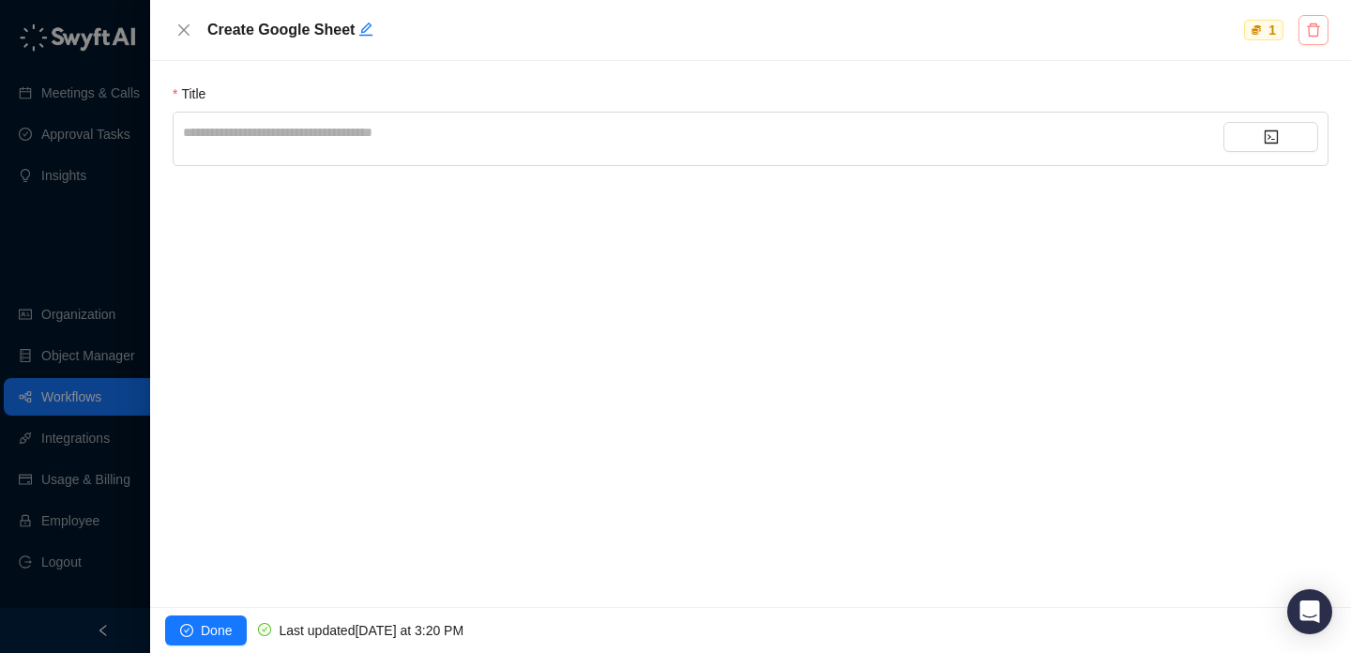
click at [1314, 31] on icon "delete" at bounding box center [1313, 30] width 15 height 15
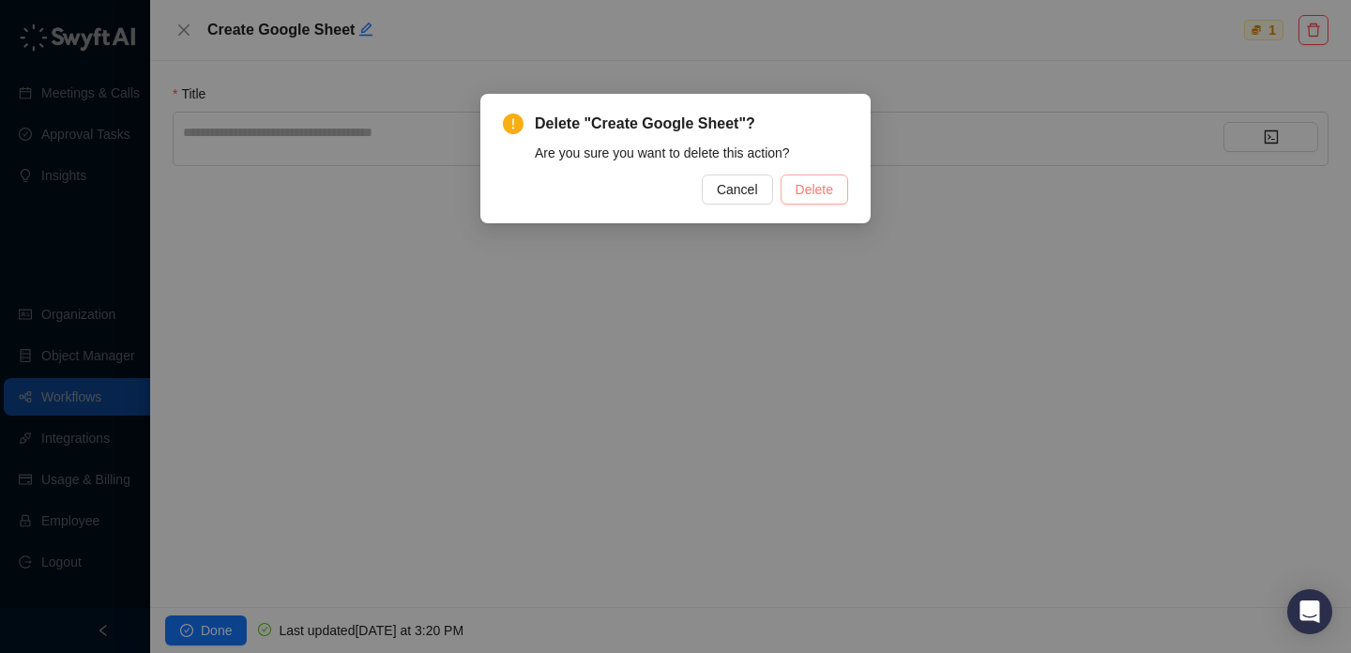
click at [828, 199] on span "Delete" at bounding box center [815, 189] width 38 height 21
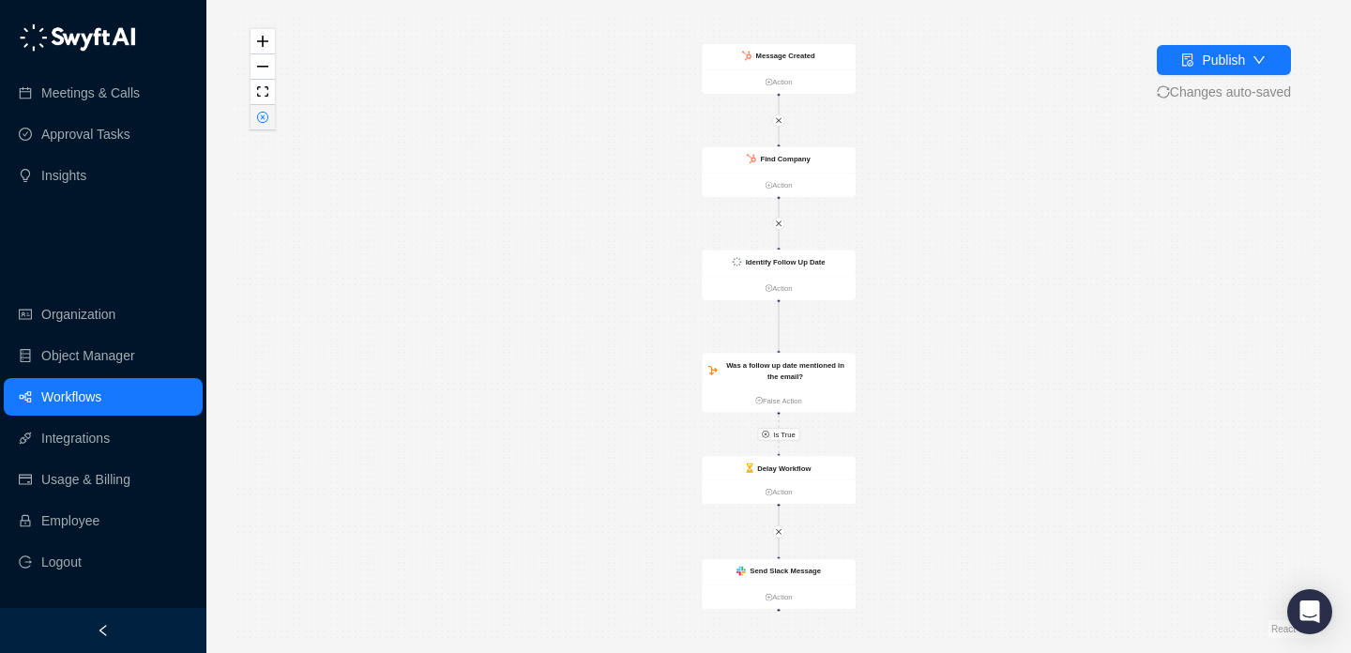
click at [254, 113] on button "button" at bounding box center [263, 117] width 24 height 25
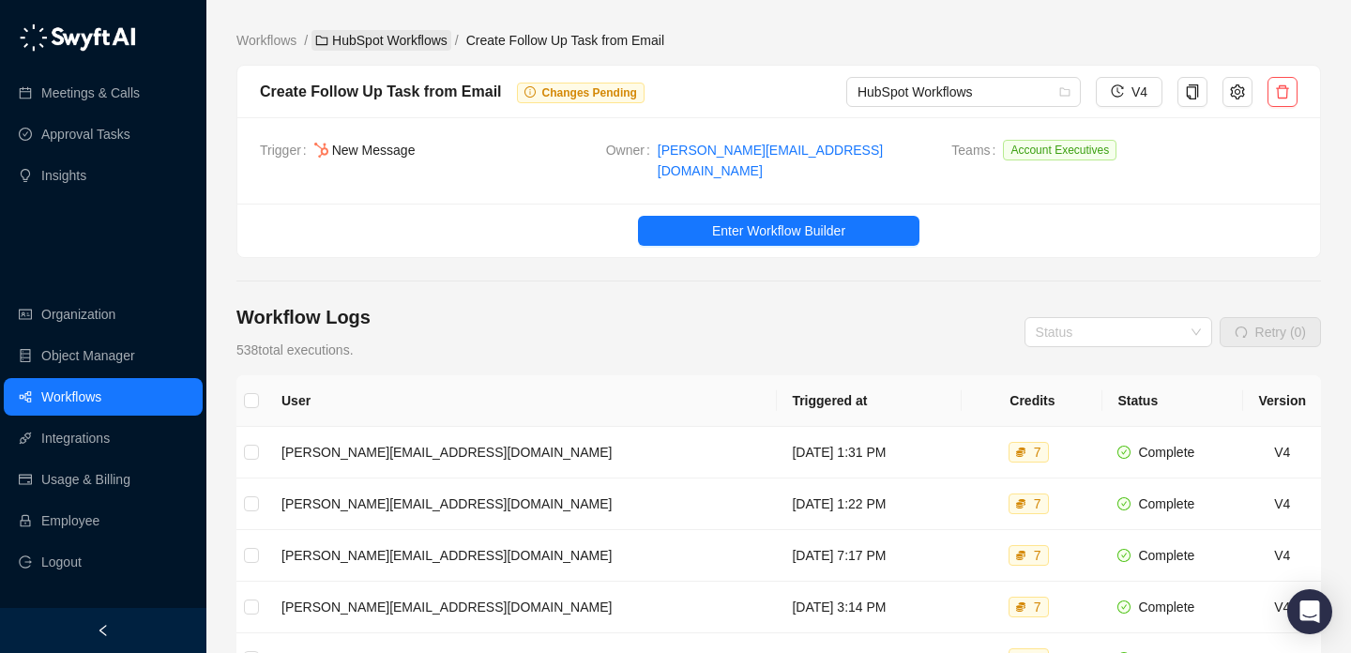
click at [397, 38] on link "HubSpot Workflows" at bounding box center [382, 40] width 140 height 21
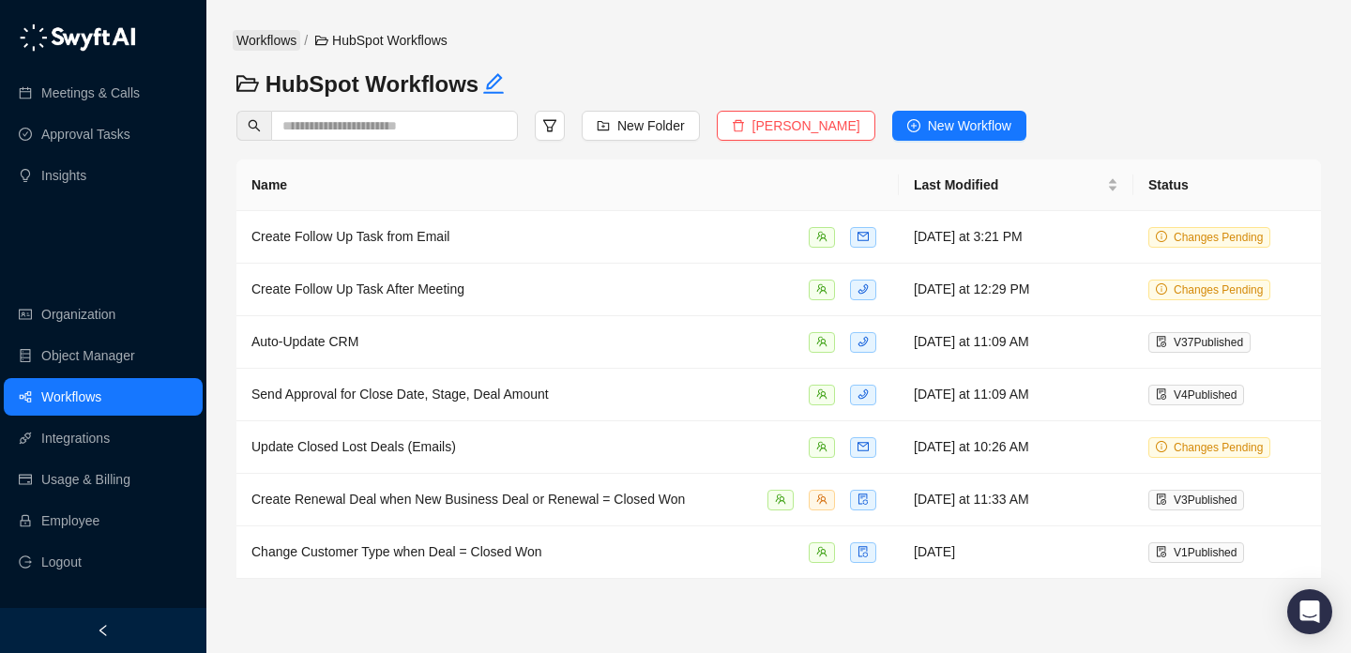
click at [267, 37] on link "Workflows" at bounding box center [267, 40] width 68 height 21
